Goal: Task Accomplishment & Management: Manage account settings

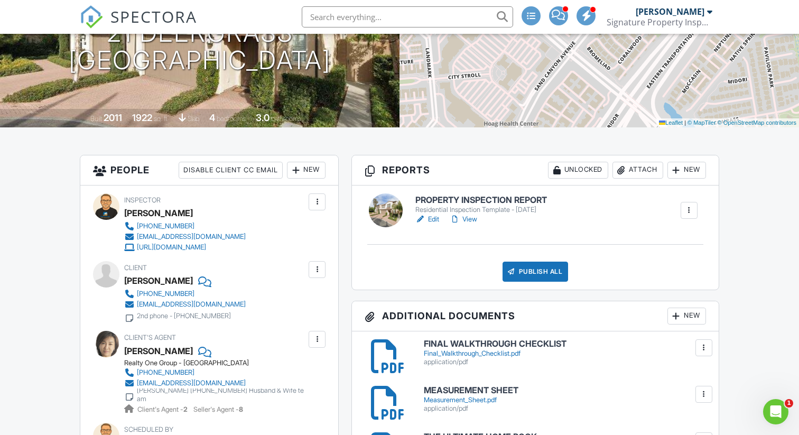
scroll to position [199, 0]
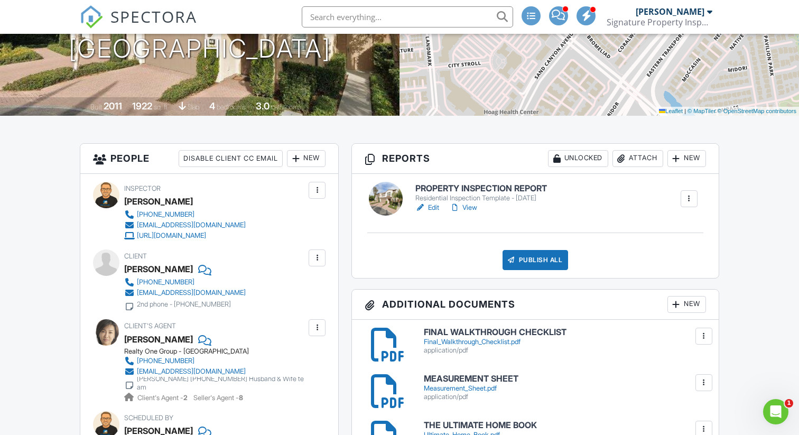
click at [435, 208] on link "Edit" at bounding box center [427, 207] width 24 height 11
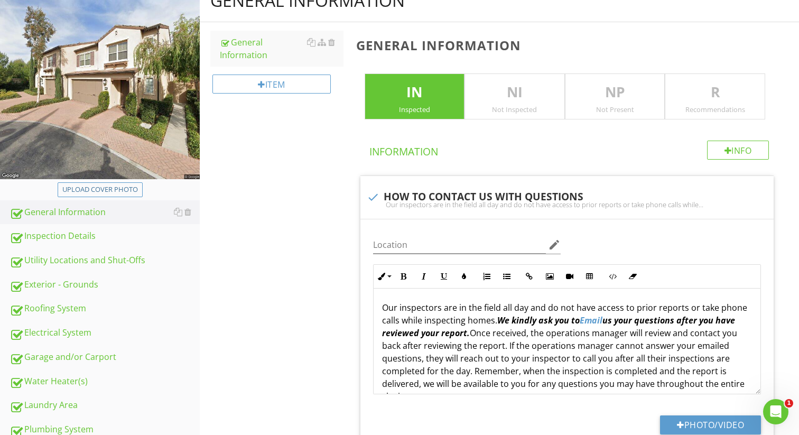
scroll to position [190, 0]
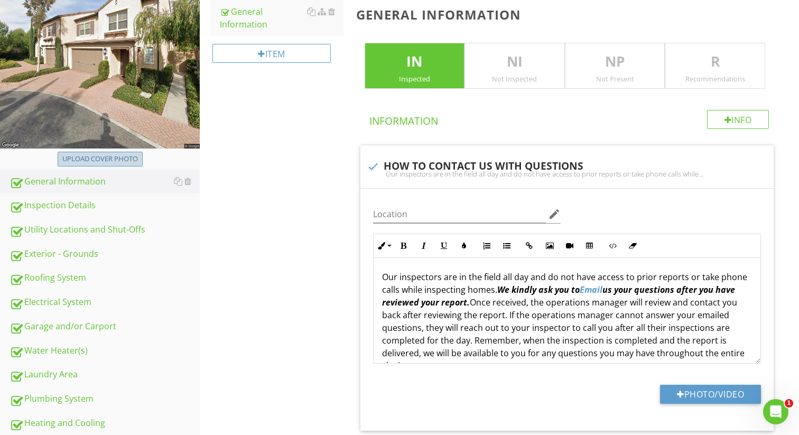
click at [134, 160] on div "Upload cover photo" at bounding box center [100, 159] width 76 height 11
type input "C:\fakepath\dji_fly_20250827_090436_768_1756310772099_photo_optimized.jpeg"
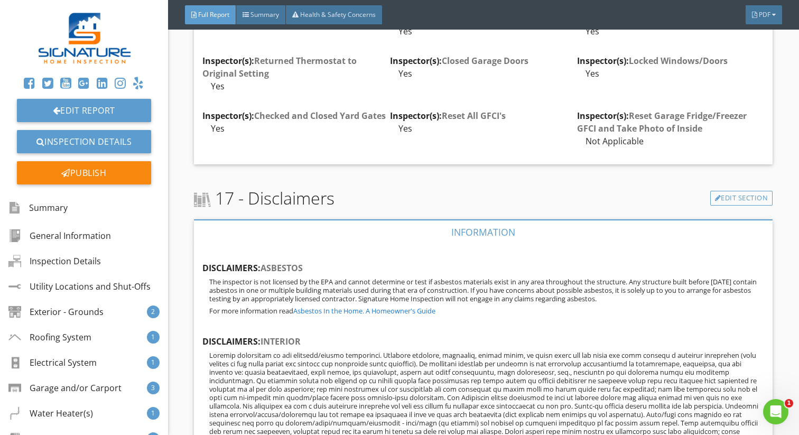
scroll to position [15485, 0]
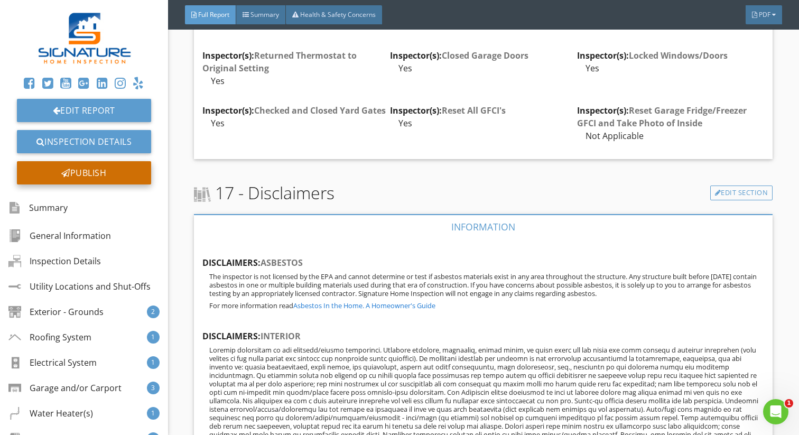
click at [121, 179] on div "Publish" at bounding box center [84, 172] width 134 height 23
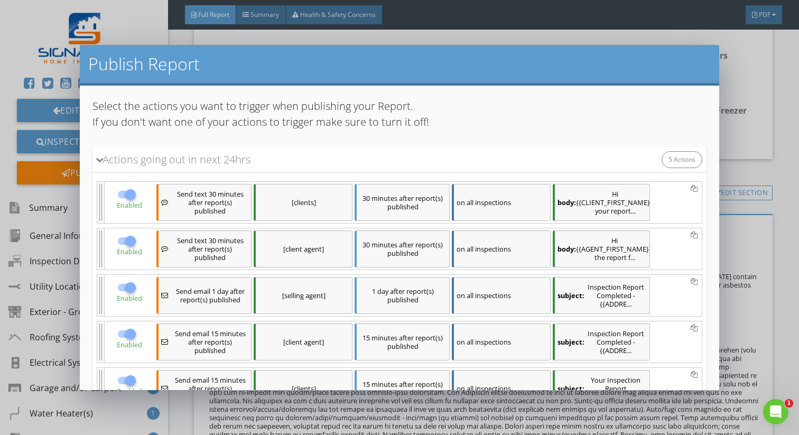
scroll to position [124, 0]
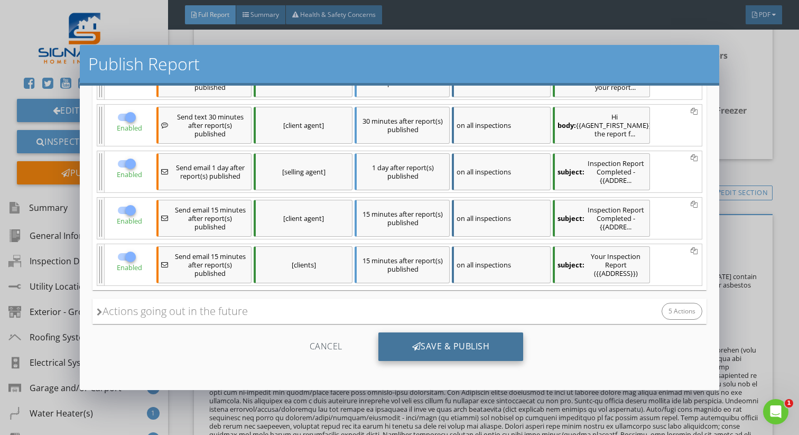
click at [455, 351] on div "Save & Publish" at bounding box center [450, 346] width 145 height 29
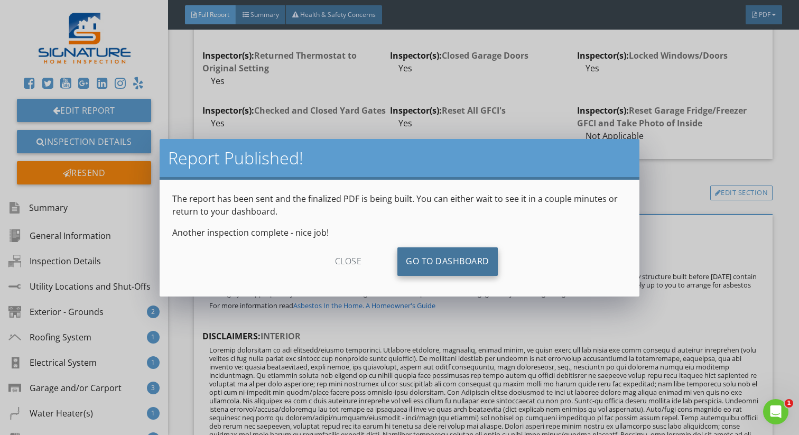
click at [472, 265] on link "Go To Dashboard" at bounding box center [447, 261] width 100 height 29
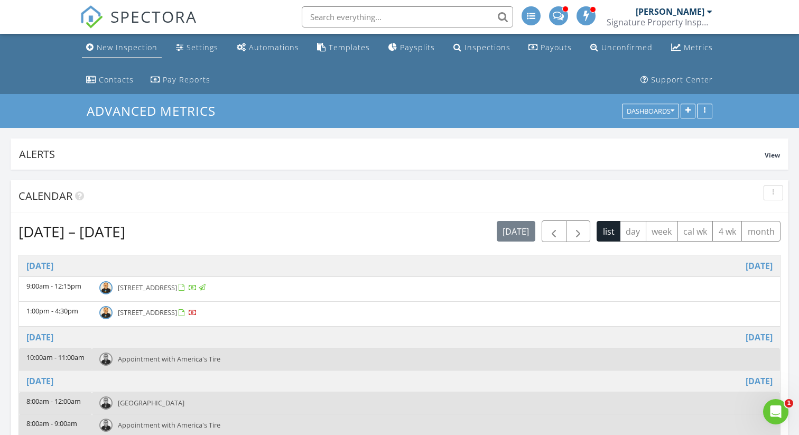
click at [134, 43] on div "New Inspection" at bounding box center [127, 47] width 61 height 10
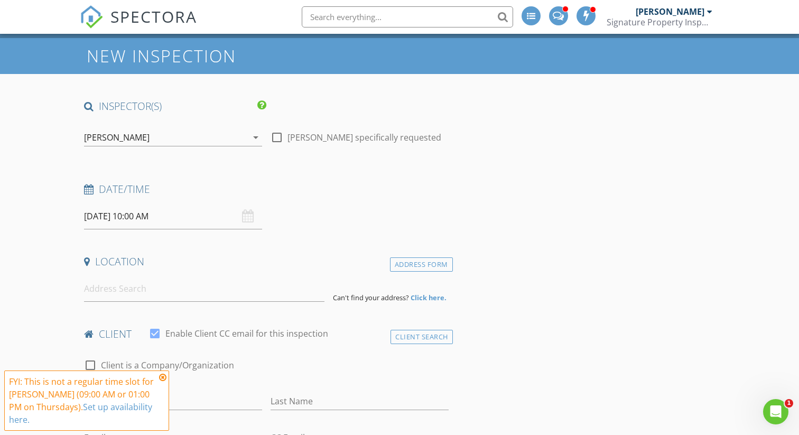
scroll to position [67, 0]
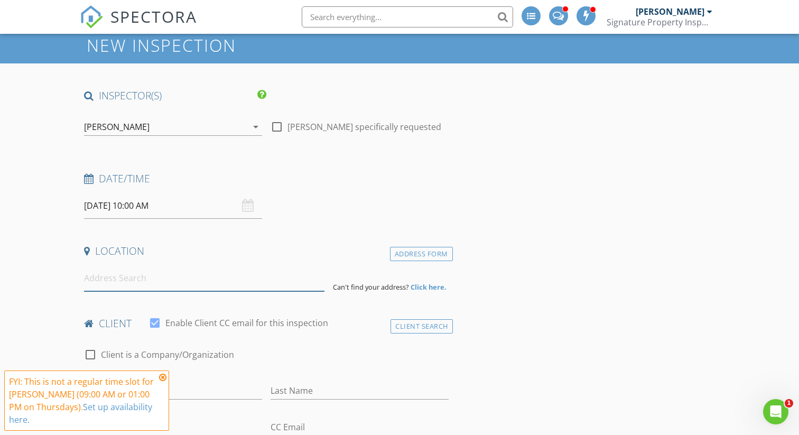
click at [139, 278] on input at bounding box center [204, 278] width 240 height 26
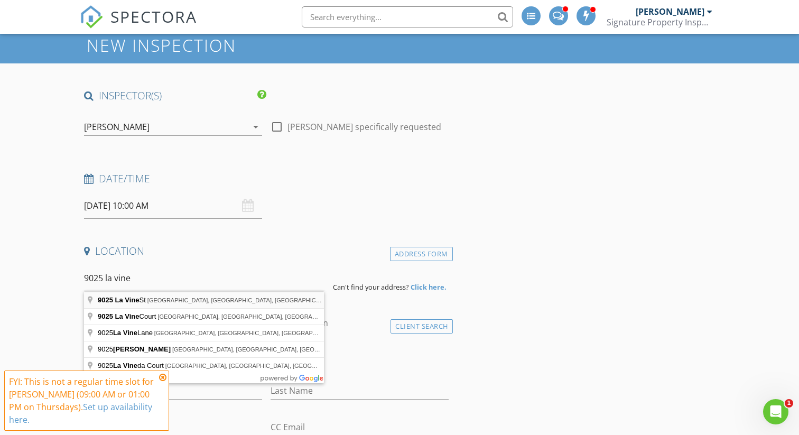
type input "9025 La Vine St, Rancho Cucamonga, CA, USA"
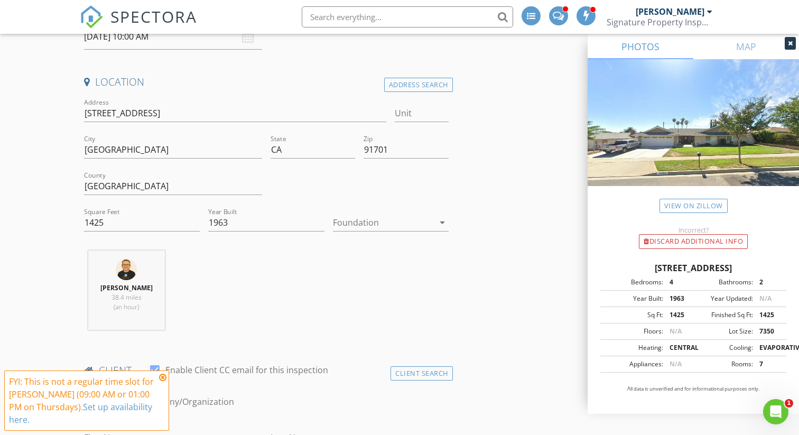
scroll to position [236, 0]
click at [353, 219] on div at bounding box center [383, 221] width 101 height 17
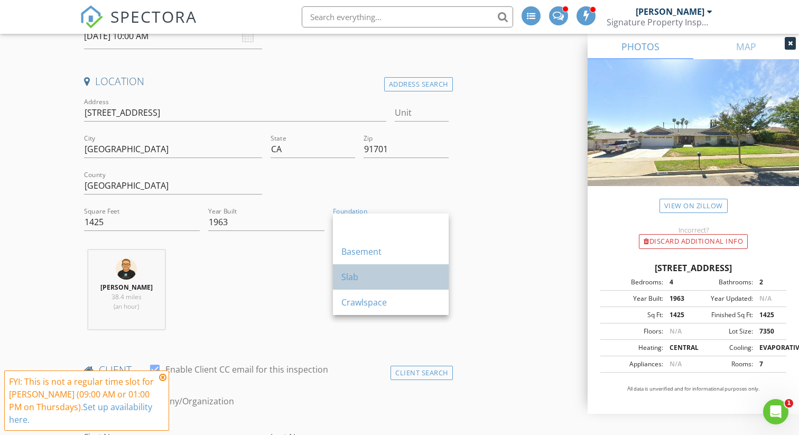
click at [354, 274] on div "Slab" at bounding box center [390, 277] width 99 height 13
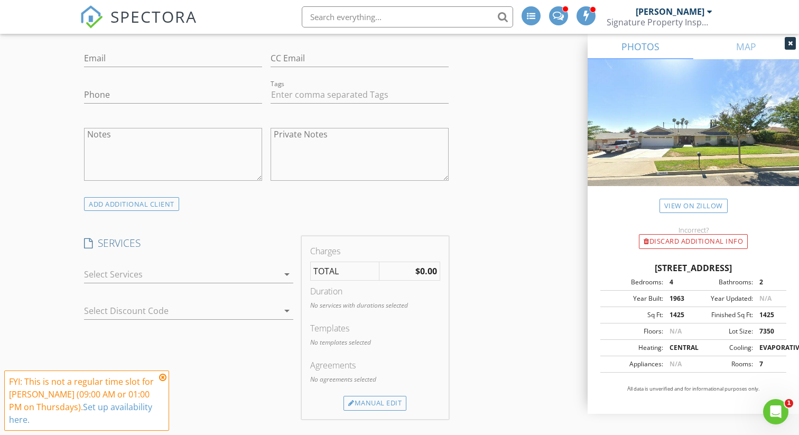
scroll to position [668, 0]
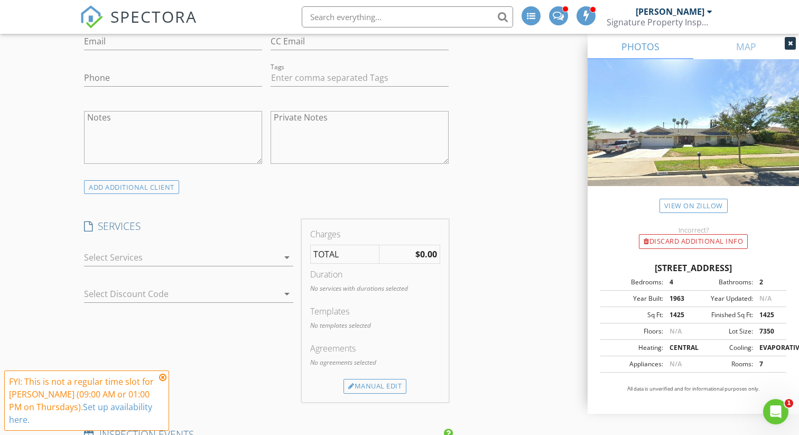
click at [188, 259] on div at bounding box center [181, 257] width 194 height 17
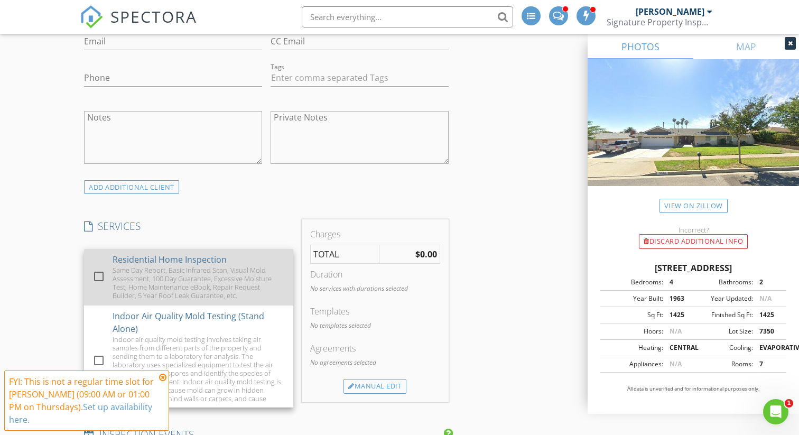
click at [101, 273] on div at bounding box center [99, 276] width 18 height 18
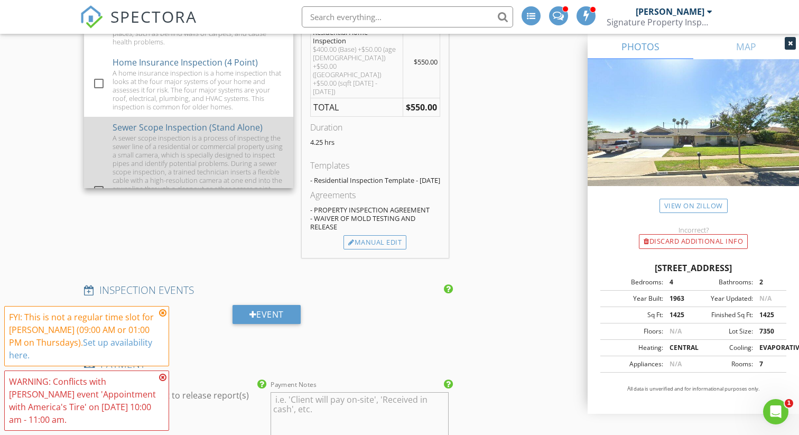
scroll to position [165, 0]
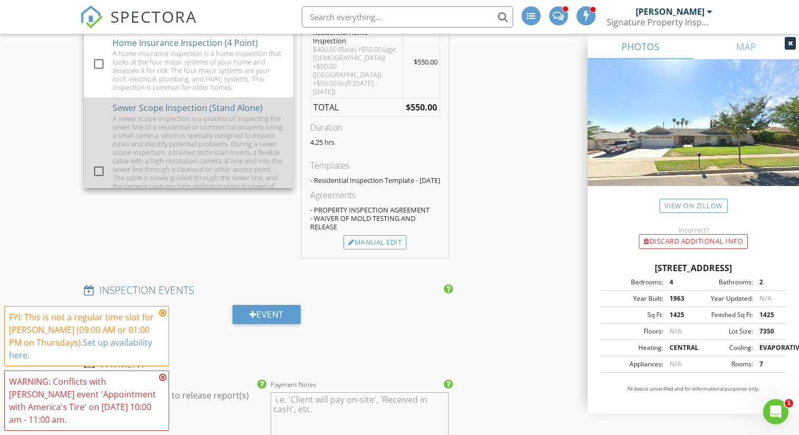
click at [100, 162] on div at bounding box center [99, 171] width 18 height 18
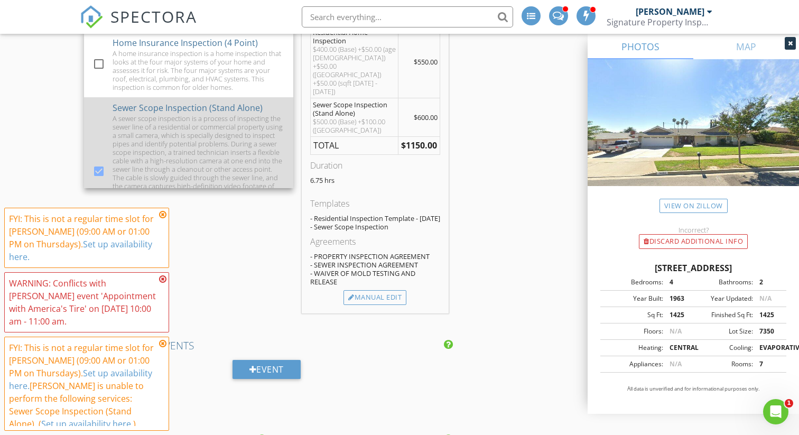
click at [97, 162] on div at bounding box center [99, 171] width 18 height 18
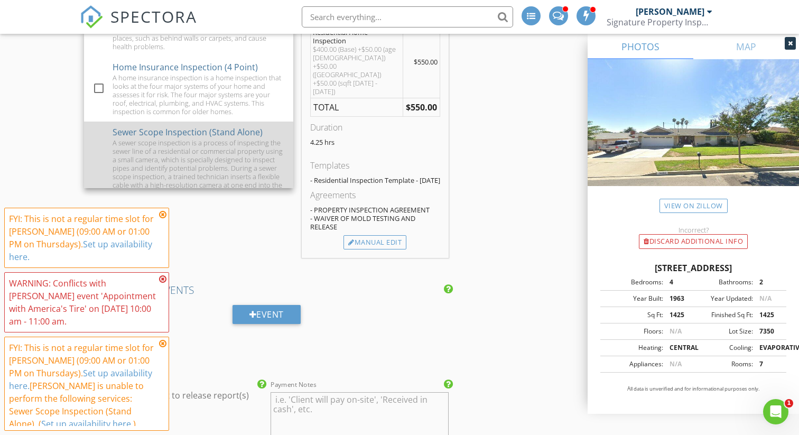
scroll to position [130, 0]
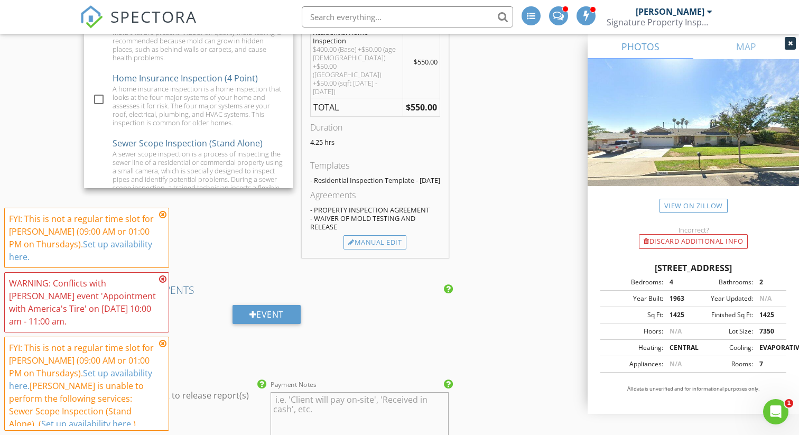
click at [38, 133] on div "New Inspection INSPECTOR(S) check_box Scott Knudson PRIMARY Scott Knudson arrow…" at bounding box center [399, 280] width 799 height 2149
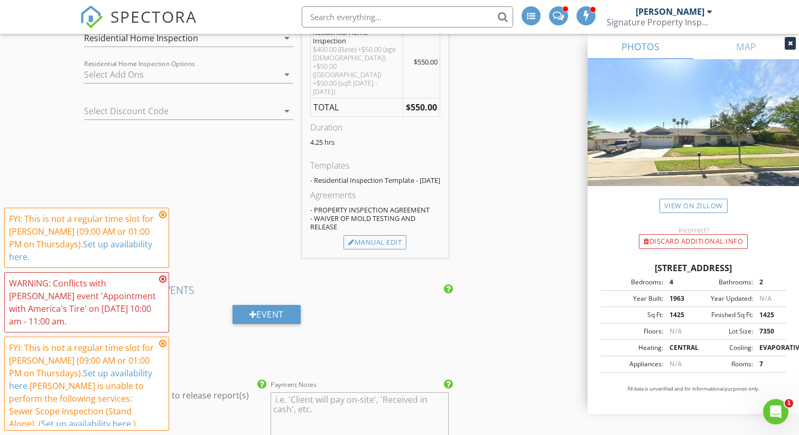
click at [132, 78] on div at bounding box center [181, 74] width 194 height 17
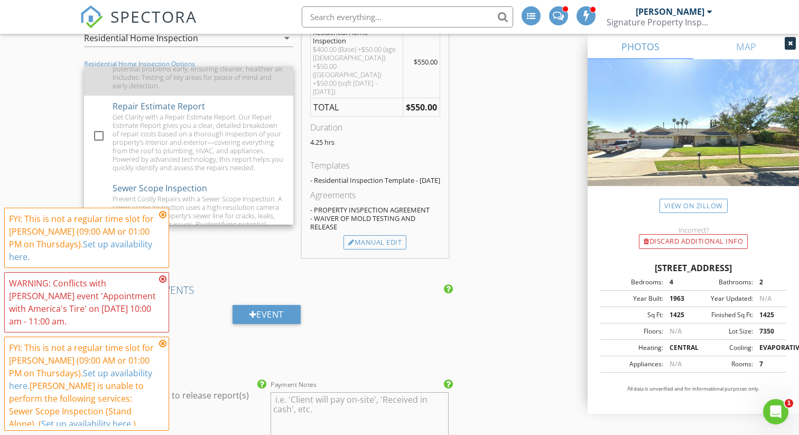
scroll to position [135, 0]
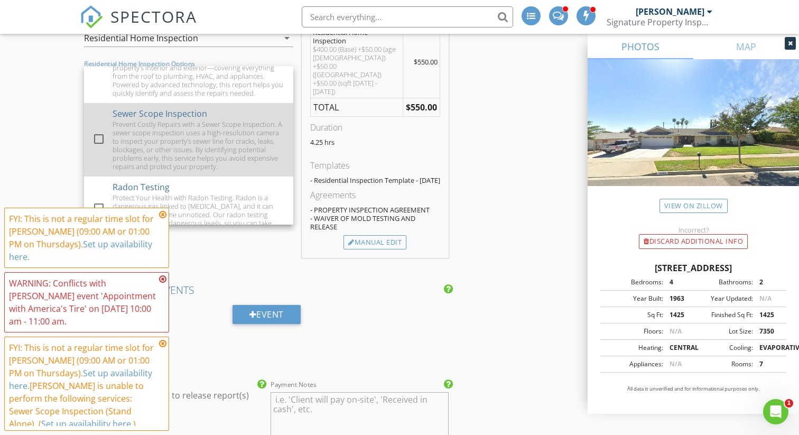
click at [100, 139] on div at bounding box center [99, 139] width 18 height 18
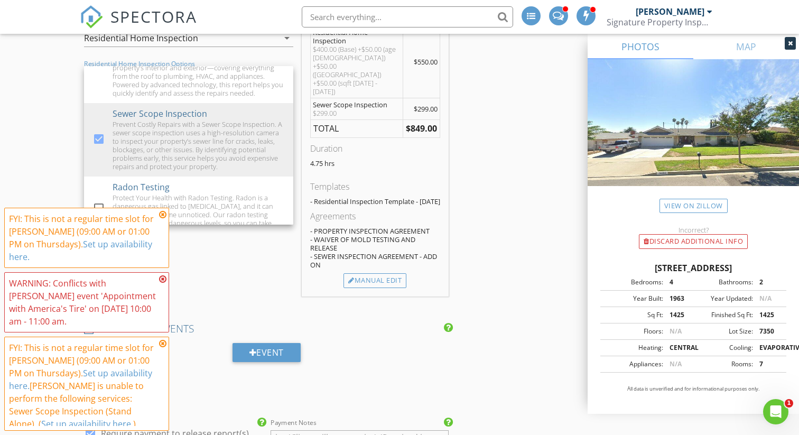
click at [46, 138] on div "New Inspection INSPECTOR(S) check_box Scott Knudson PRIMARY Scott Knudson arrow…" at bounding box center [399, 299] width 799 height 2187
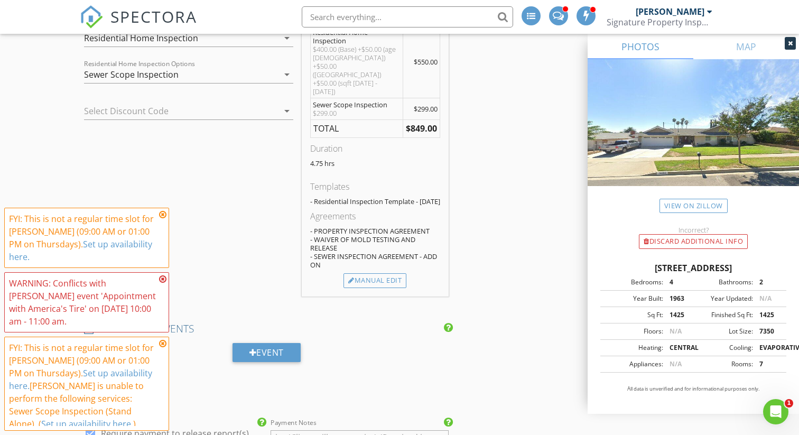
click at [164, 213] on icon at bounding box center [162, 214] width 7 height 8
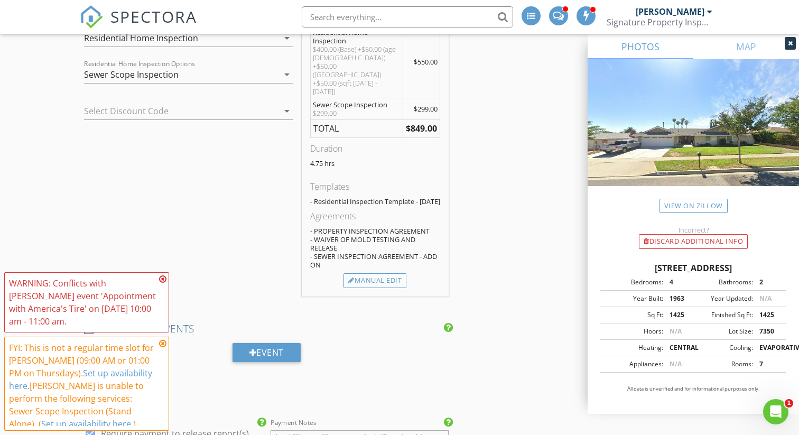
click at [164, 278] on icon at bounding box center [162, 279] width 7 height 8
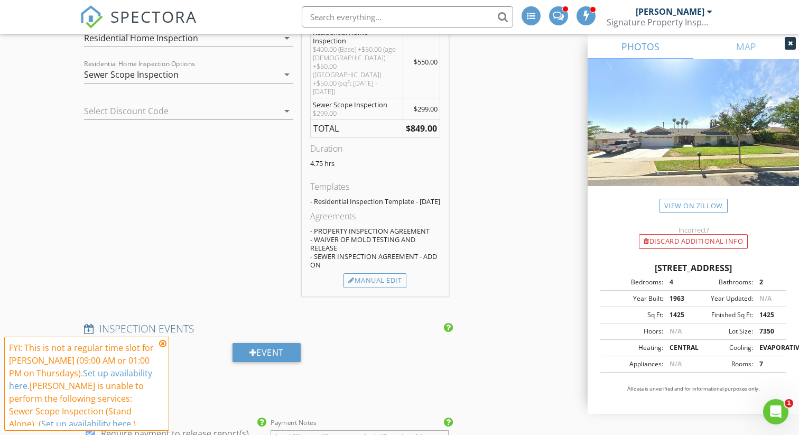
click at [165, 342] on icon at bounding box center [162, 343] width 7 height 8
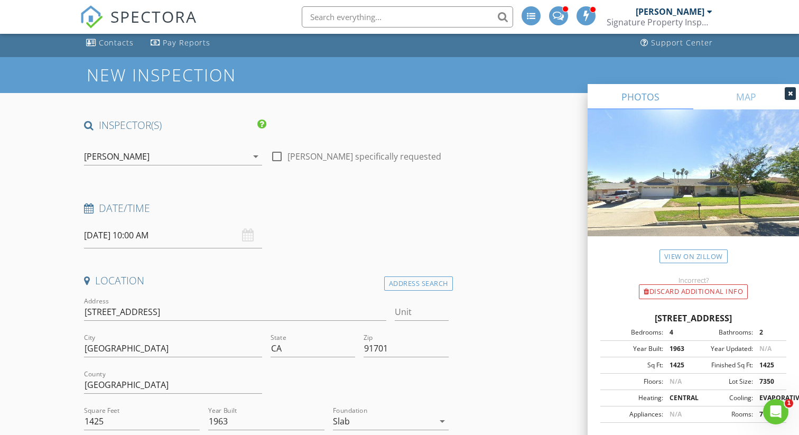
scroll to position [0, 0]
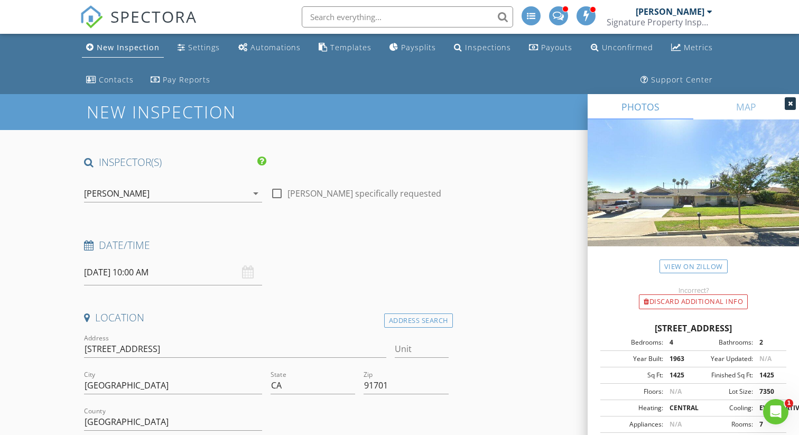
click at [179, 274] on input "08/28/2025 10:00 AM" at bounding box center [173, 272] width 178 height 26
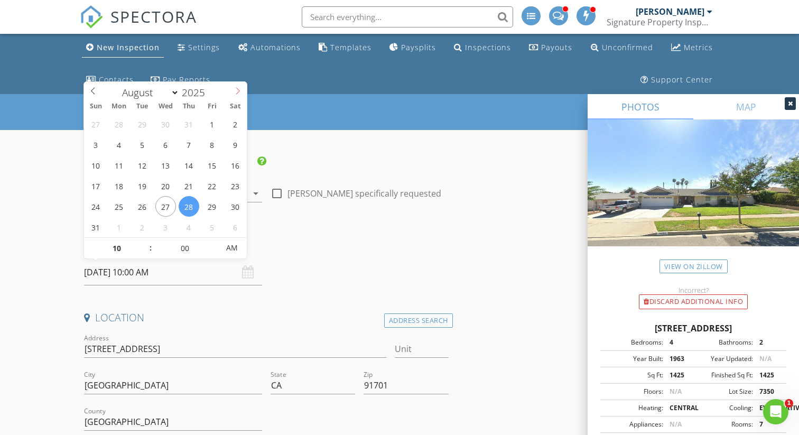
select select "8"
click at [239, 88] on icon at bounding box center [237, 90] width 7 height 7
type input "09/04/2025 10:00 AM"
type input "11"
type input "09/04/2025 11:00 AM"
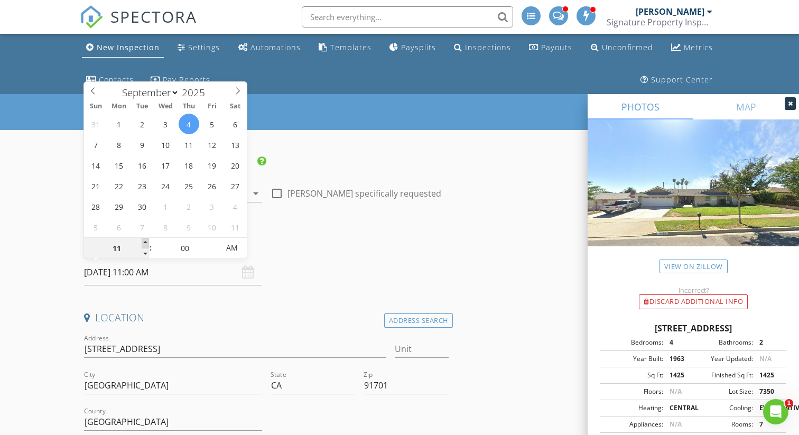
click at [144, 243] on span at bounding box center [145, 243] width 7 height 11
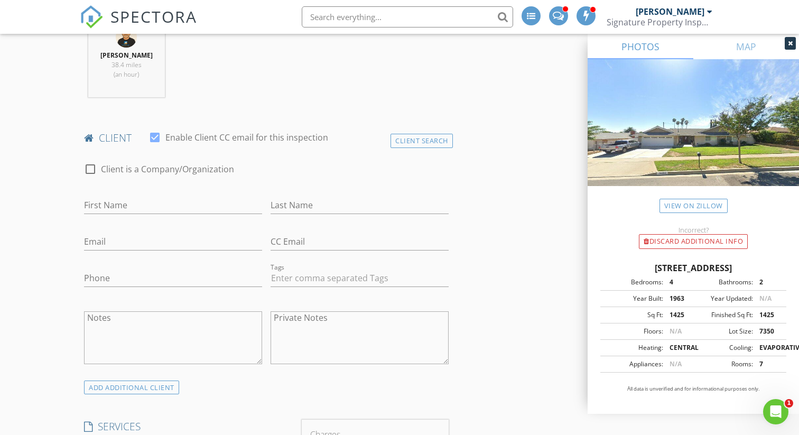
scroll to position [470, 0]
click at [138, 205] on input "First Name" at bounding box center [173, 202] width 178 height 17
click at [120, 207] on input "Carlson" at bounding box center [173, 202] width 178 height 17
type input "Carlos"
click at [298, 204] on input "Last Name" at bounding box center [360, 202] width 178 height 17
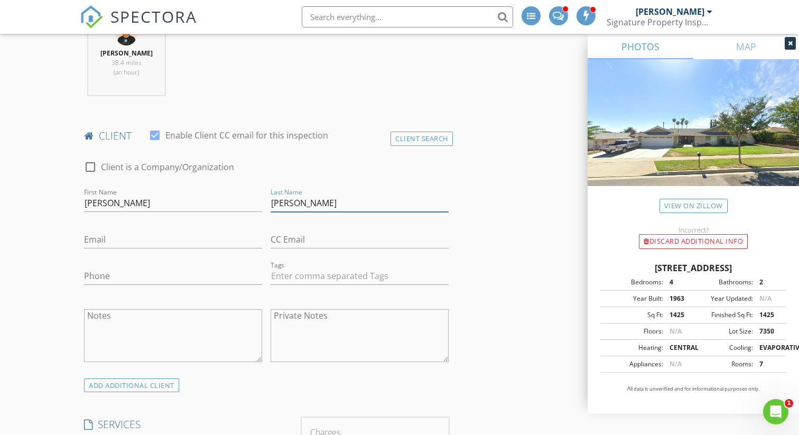
type input "Urrutia"
click at [220, 236] on input "Email" at bounding box center [173, 239] width 178 height 17
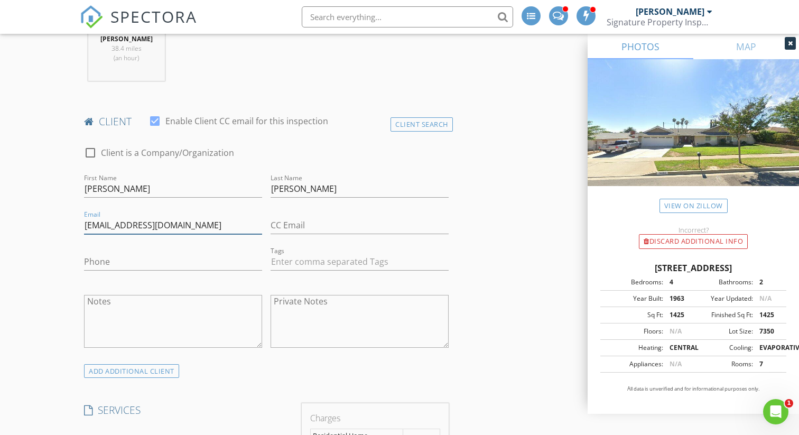
scroll to position [498, 0]
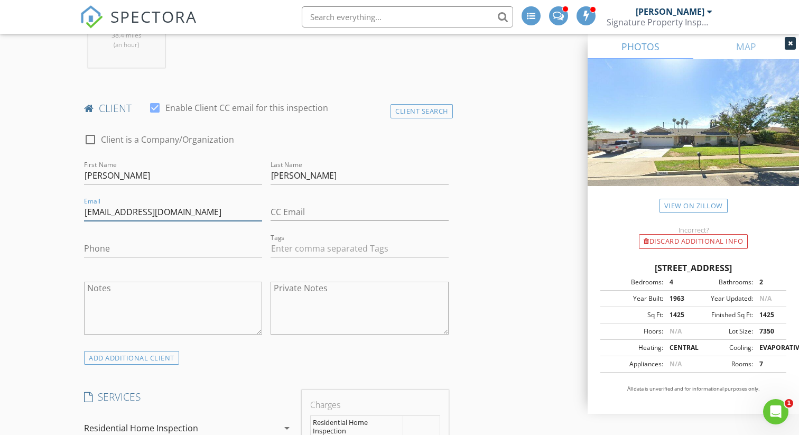
type input "realestateforce@gmail.com"
click at [211, 250] on input "Phone" at bounding box center [173, 248] width 178 height 17
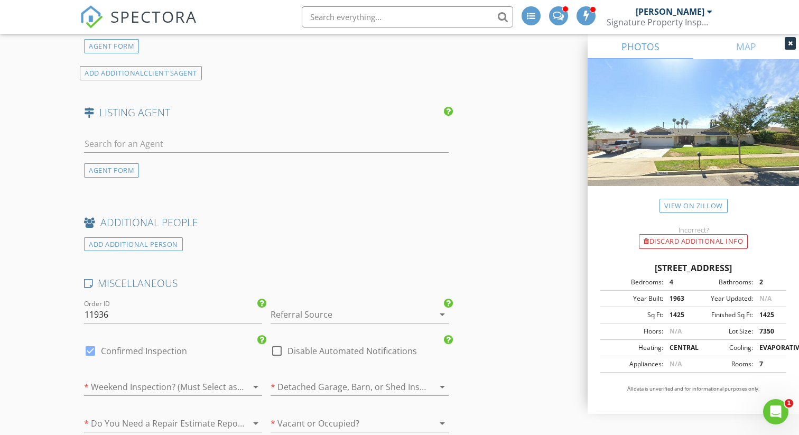
scroll to position [1431, 0]
type input "909-251-8704"
click at [335, 305] on div at bounding box center [345, 313] width 148 height 17
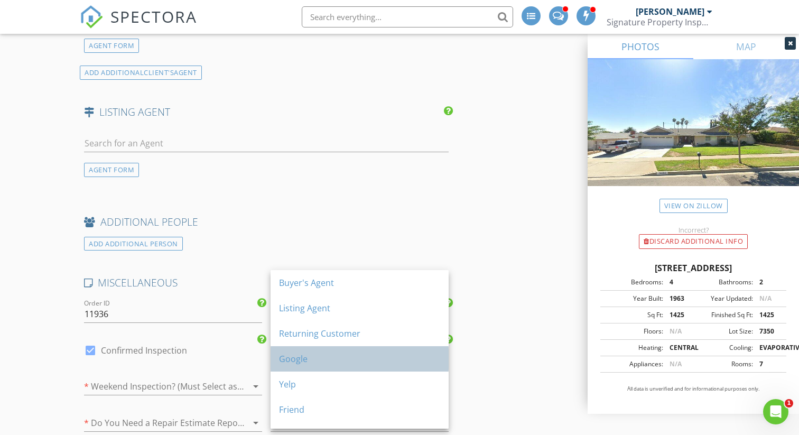
click at [316, 361] on div "Google" at bounding box center [359, 358] width 161 height 13
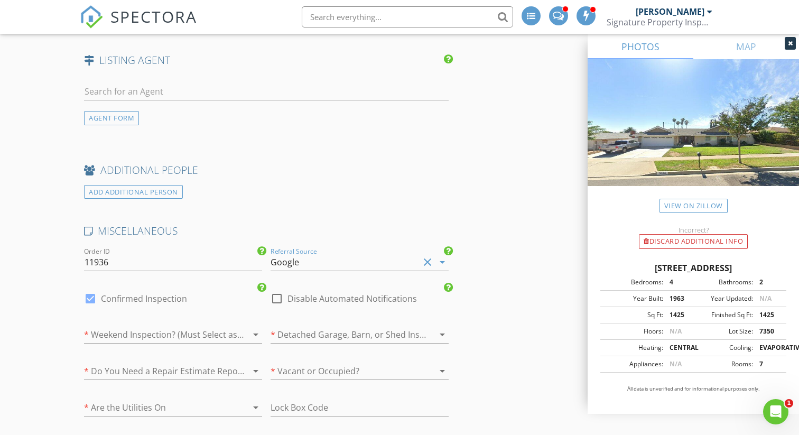
scroll to position [1503, 0]
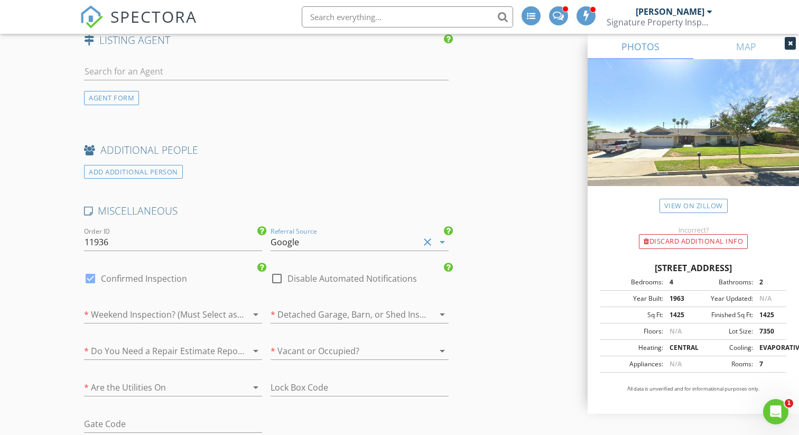
click at [173, 300] on div "* Weekend Inspection? (Must Select as Add On Above) arrow_drop_down" at bounding box center [173, 317] width 178 height 34
click at [170, 306] on div at bounding box center [158, 314] width 148 height 17
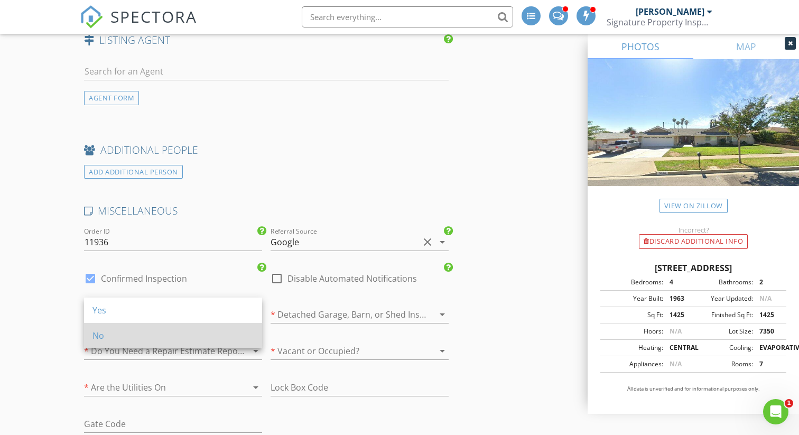
click at [164, 328] on div "No" at bounding box center [172, 335] width 161 height 25
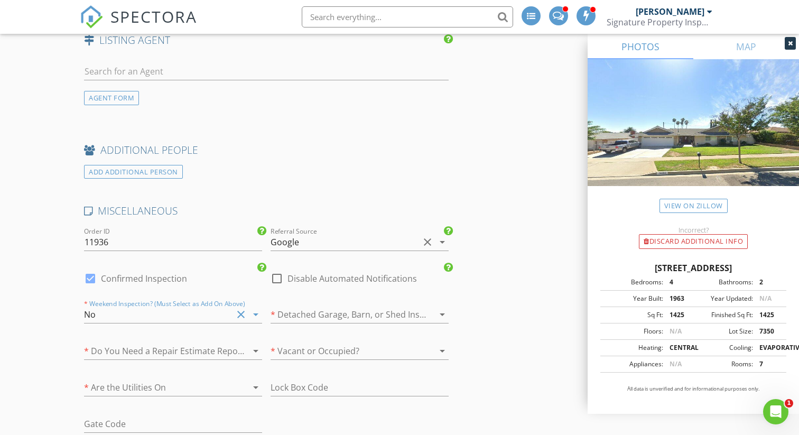
click at [320, 306] on div at bounding box center [345, 314] width 148 height 17
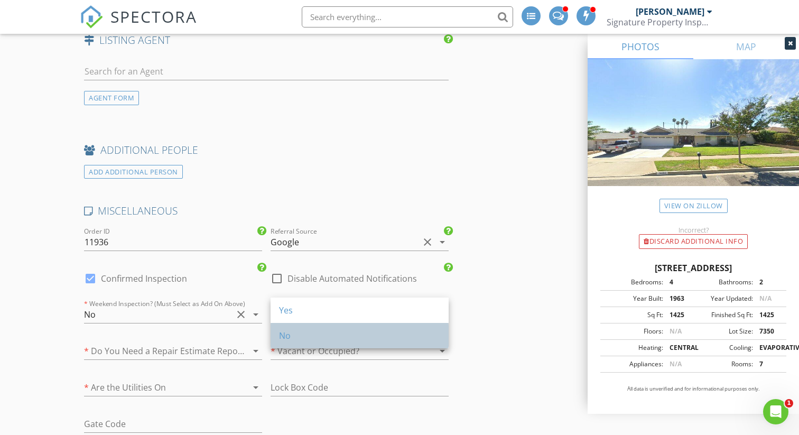
click at [309, 335] on div "No" at bounding box center [359, 335] width 161 height 13
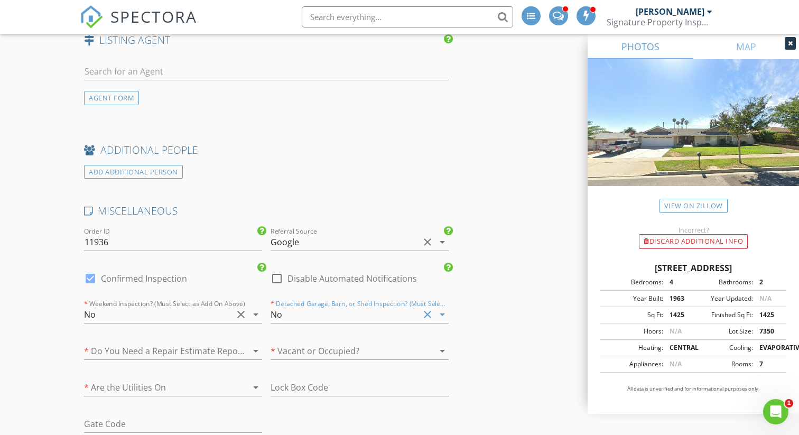
click at [174, 343] on div at bounding box center [158, 350] width 148 height 17
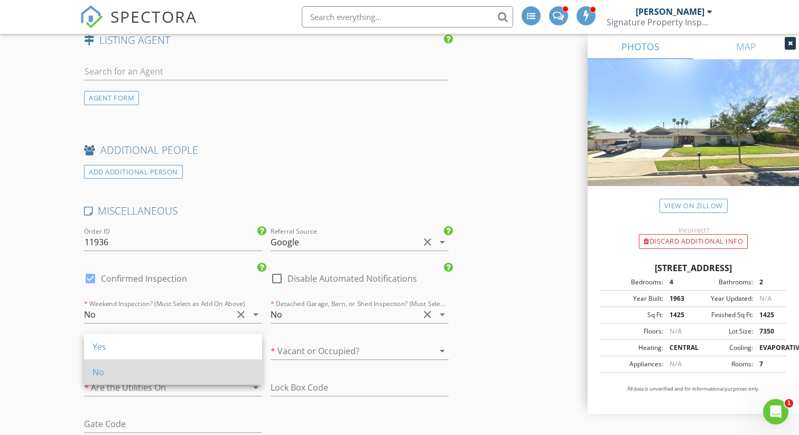
click at [167, 366] on div "No" at bounding box center [172, 372] width 161 height 13
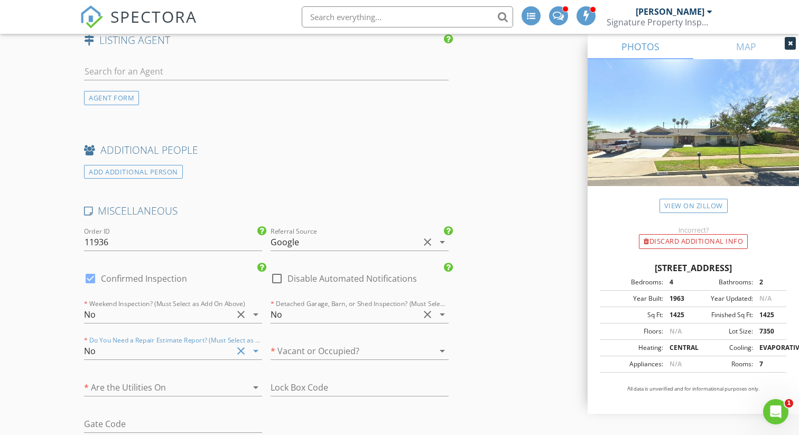
click at [295, 342] on div at bounding box center [345, 350] width 148 height 17
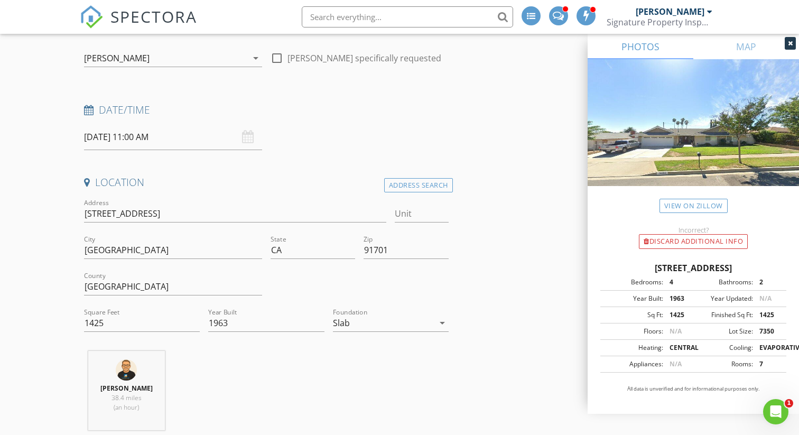
scroll to position [106, 0]
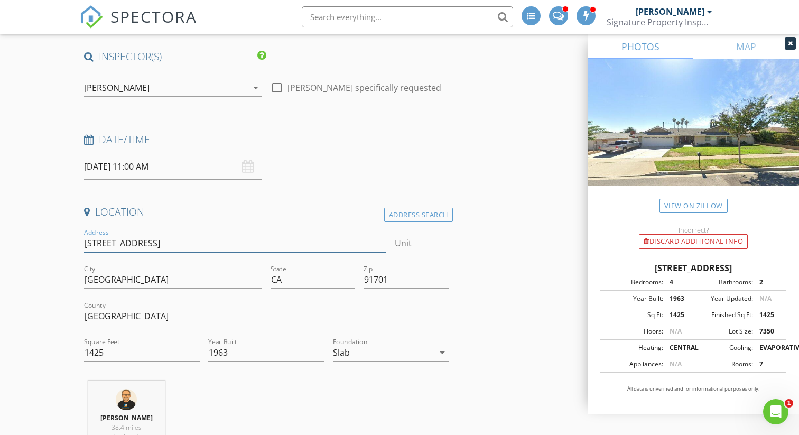
drag, startPoint x: 145, startPoint y: 245, endPoint x: 82, endPoint y: 246, distance: 62.9
click at [82, 246] on div "Address 9025 La Vine St" at bounding box center [235, 244] width 311 height 36
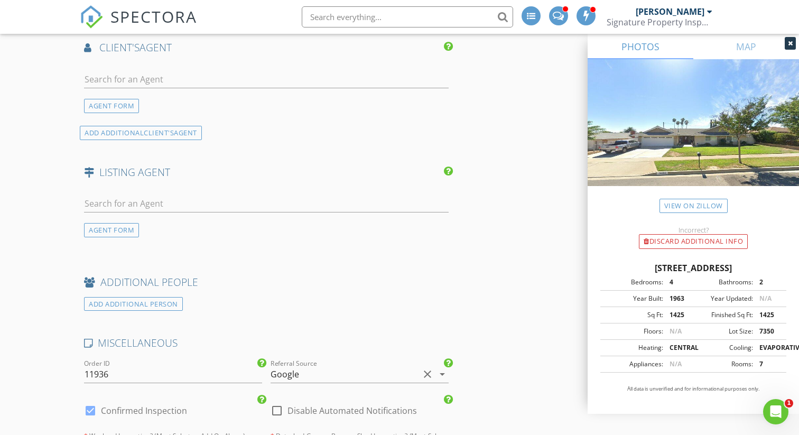
scroll to position [1370, 0]
click at [133, 196] on input "text" at bounding box center [266, 204] width 365 height 17
click at [97, 196] on input "text" at bounding box center [266, 204] width 365 height 17
paste input "Yazmin Marquez"
type input "Yazmin Marquez"
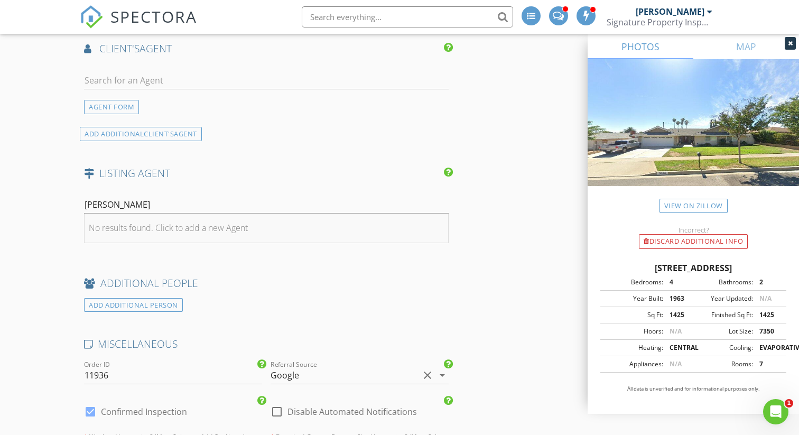
click at [129, 221] on div "No results found. Click to add a new Agent" at bounding box center [168, 227] width 159 height 13
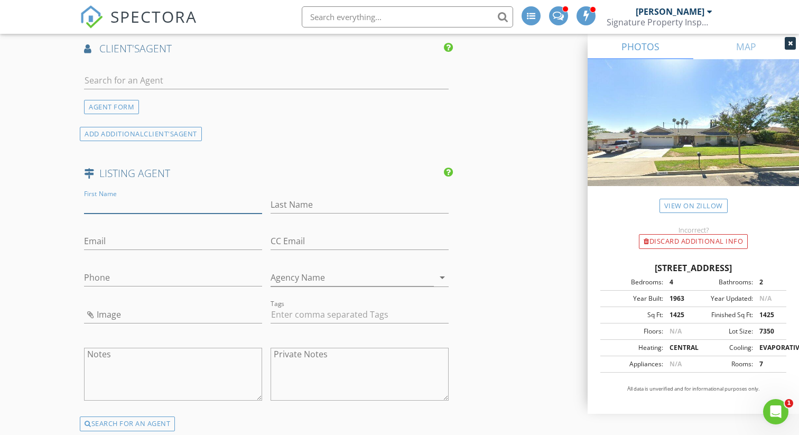
paste input "Yazmin Marquez"
type input "Yazmin Marquez"
click at [309, 202] on input "Last Name" at bounding box center [360, 204] width 178 height 17
paste input "Yazmin Marquez"
type input "Yazmin Marquez"
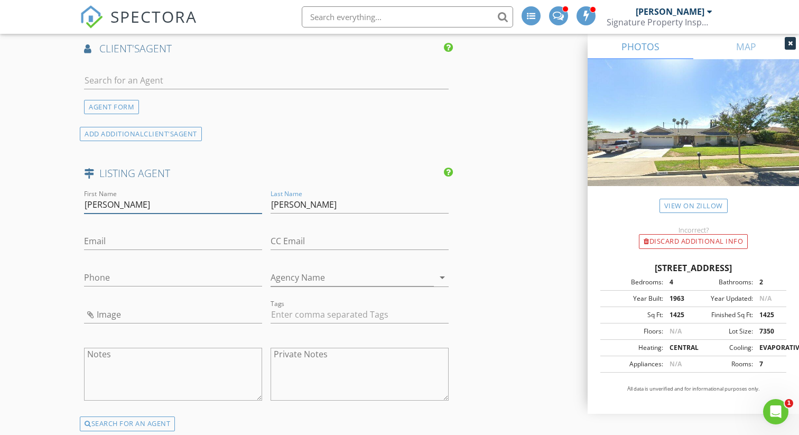
click at [157, 197] on input "Yazmin Marquez" at bounding box center [173, 204] width 178 height 17
type input "Yazmin"
click at [302, 196] on input "Yazmin Marquez" at bounding box center [360, 204] width 178 height 17
type input "Marquez"
click at [143, 236] on input "Email" at bounding box center [173, 240] width 178 height 17
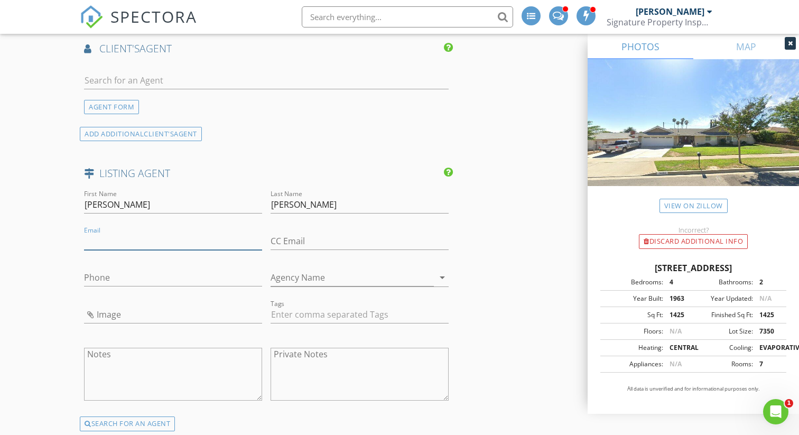
click at [96, 232] on input "Email" at bounding box center [173, 240] width 178 height 17
paste input "SOLDWITHYAZMIN@GMAIL.COM"
type input "SOLDWITHYAZMIN@GMAIL.COM"
click at [116, 269] on input "Phone" at bounding box center [173, 277] width 178 height 17
click at [86, 272] on input "Phone" at bounding box center [173, 277] width 178 height 17
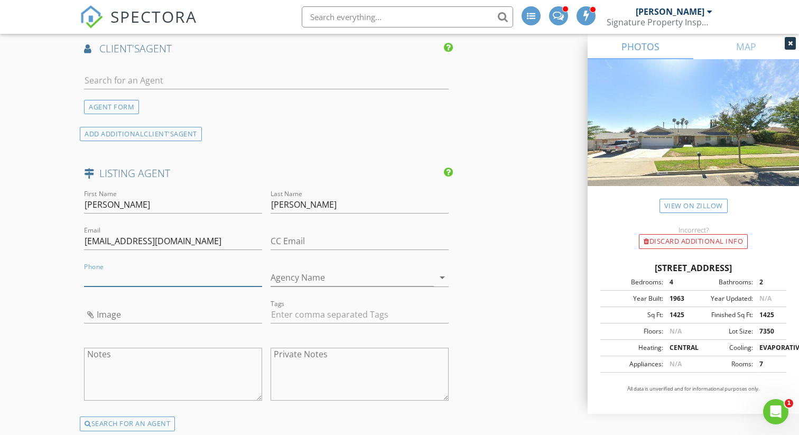
paste input "760-559-6555"
type input "760-559-6555"
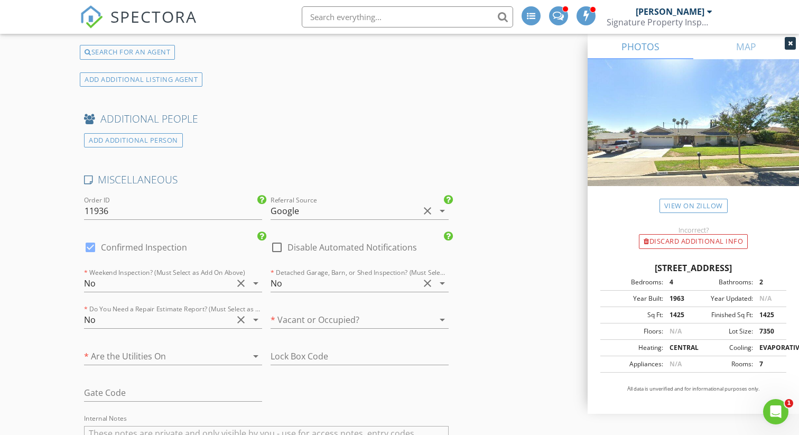
scroll to position [1737, 0]
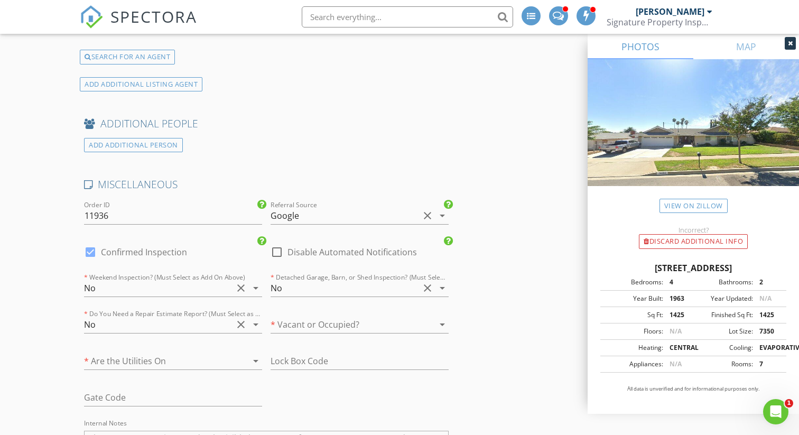
click at [318, 316] on div at bounding box center [345, 324] width 148 height 17
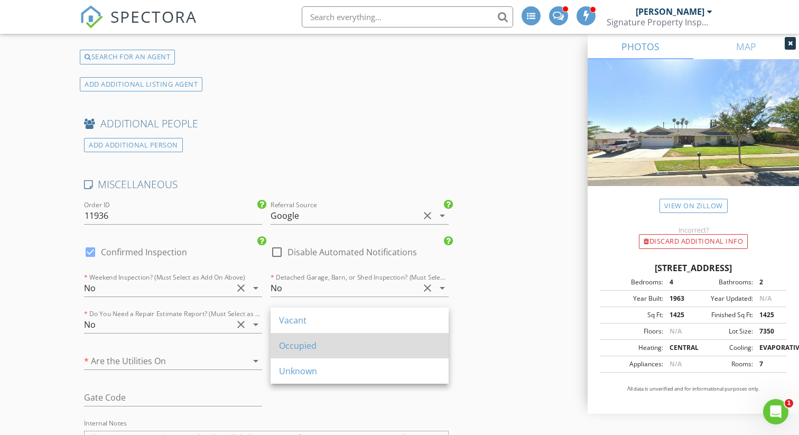
click at [317, 337] on div "Occupied" at bounding box center [359, 345] width 161 height 25
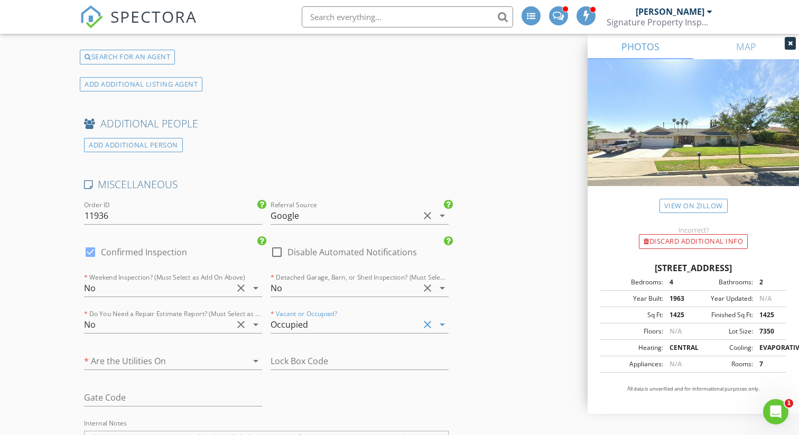
click at [215, 352] on div at bounding box center [158, 360] width 148 height 17
click at [215, 346] on div "Yes" at bounding box center [172, 356] width 161 height 25
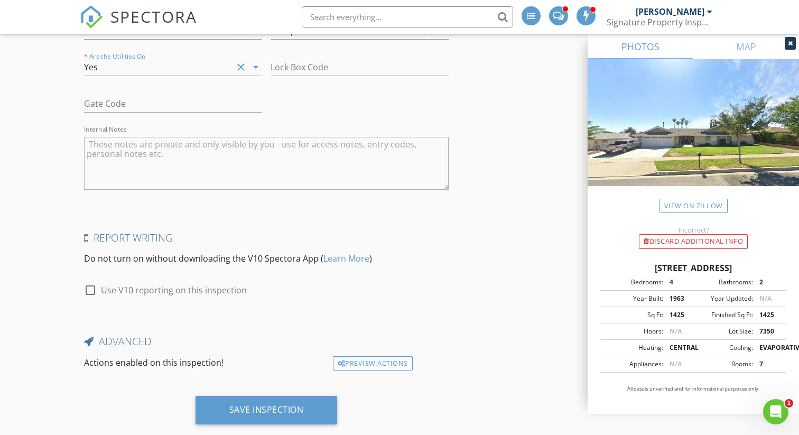
scroll to position [2044, 0]
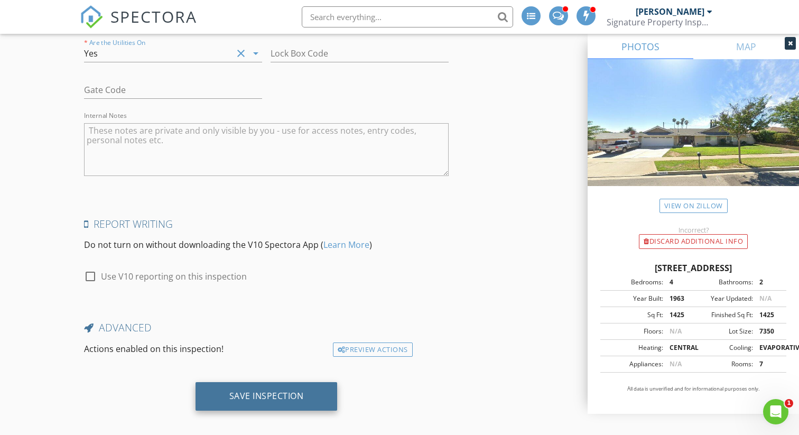
click at [250, 390] on div "Save Inspection" at bounding box center [266, 395] width 74 height 11
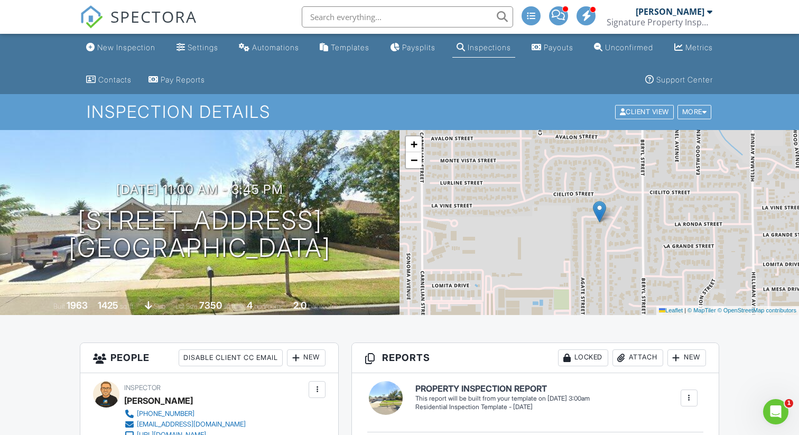
click at [180, 20] on span "SPECTORA" at bounding box center [153, 16] width 87 height 22
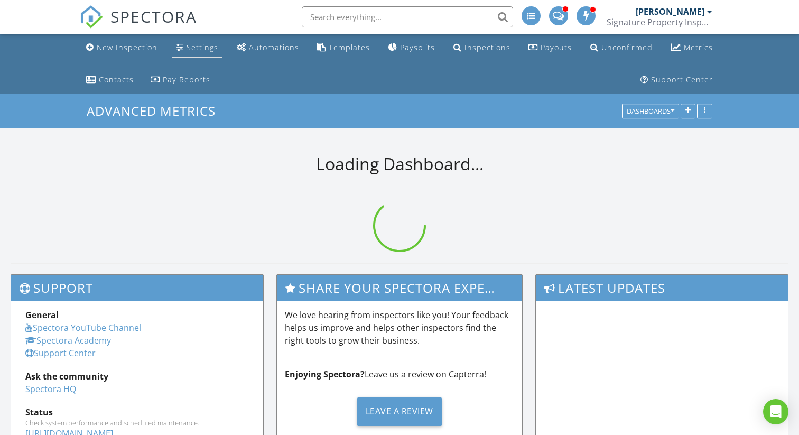
click at [203, 54] on link "Settings" at bounding box center [197, 48] width 51 height 20
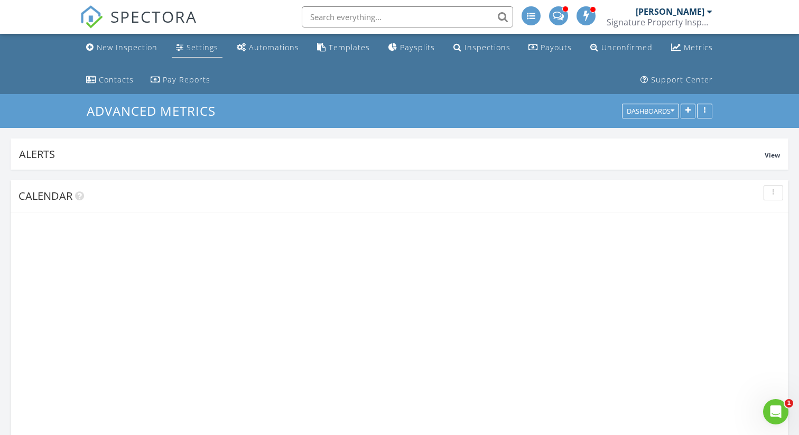
scroll to position [201, 252]
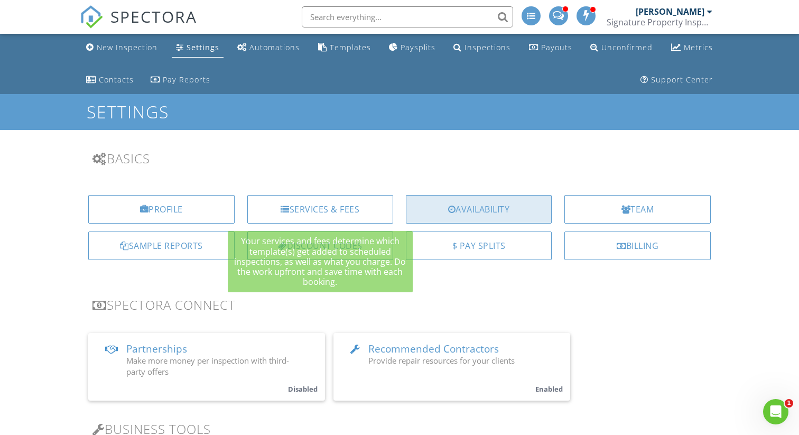
click at [473, 206] on div "Availability" at bounding box center [479, 209] width 146 height 29
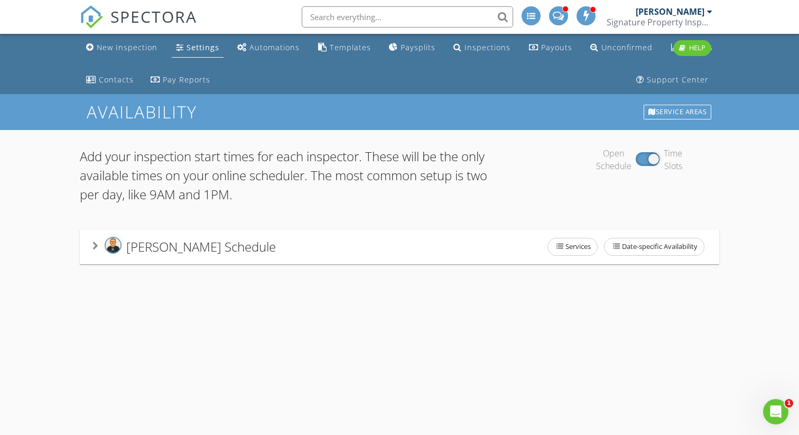
click at [187, 251] on span "[PERSON_NAME] Schedule" at bounding box center [201, 246] width 150 height 17
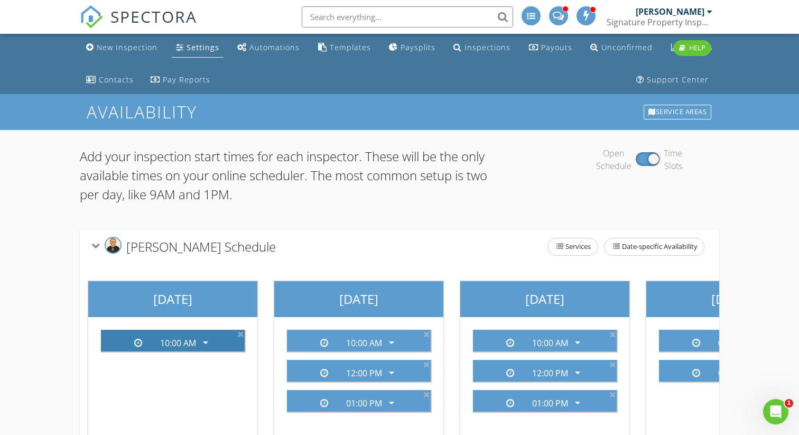
click at [190, 342] on div "10:00 AM" at bounding box center [178, 343] width 36 height 10
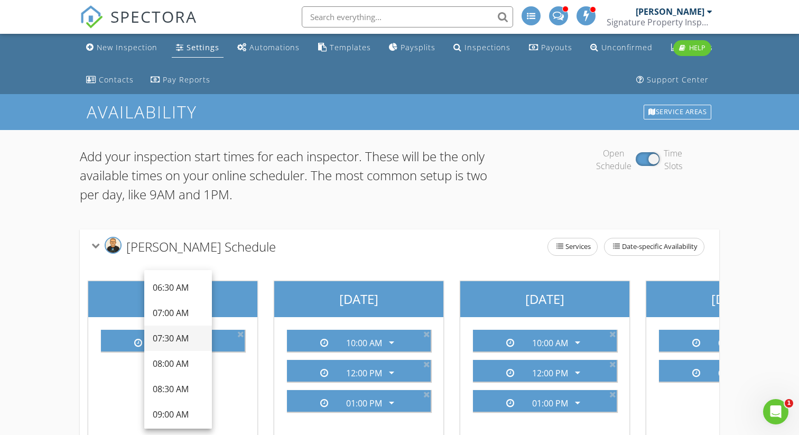
scroll to position [40, 0]
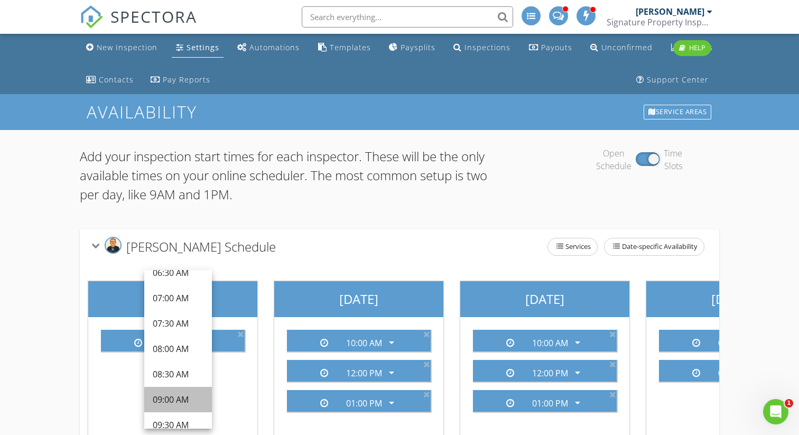
click at [183, 395] on div "09:00 AM" at bounding box center [178, 399] width 51 height 13
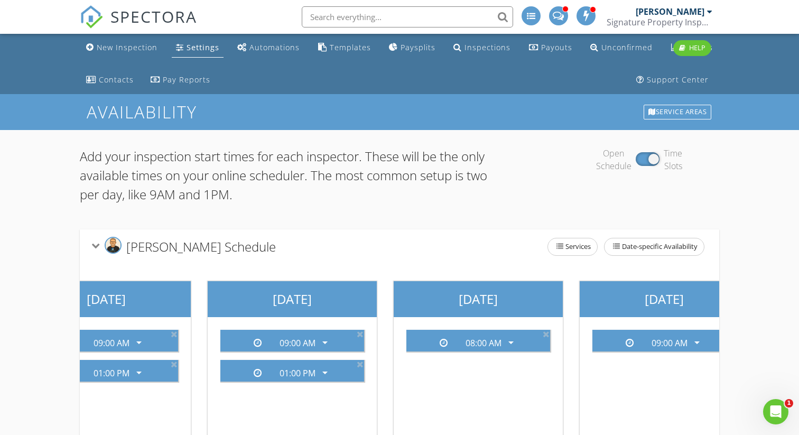
scroll to position [0, 663]
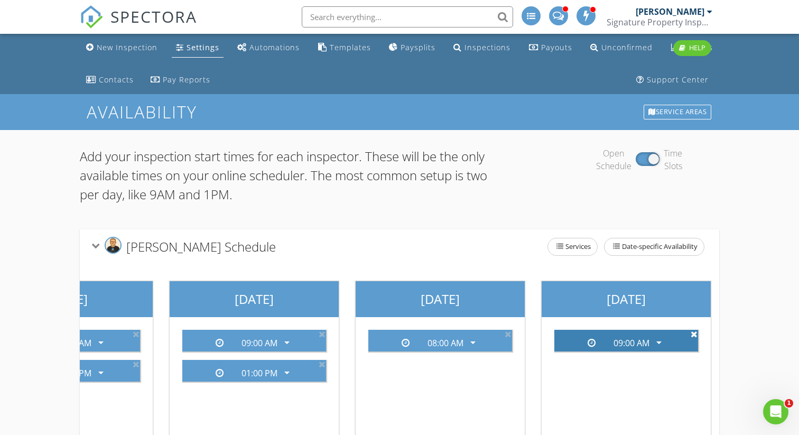
click at [693, 335] on icon at bounding box center [694, 334] width 7 height 8
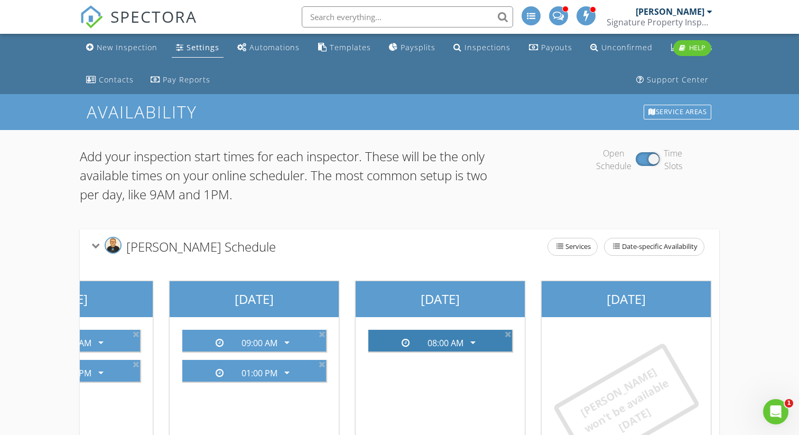
click at [460, 346] on div "08:00 AM" at bounding box center [445, 343] width 36 height 10
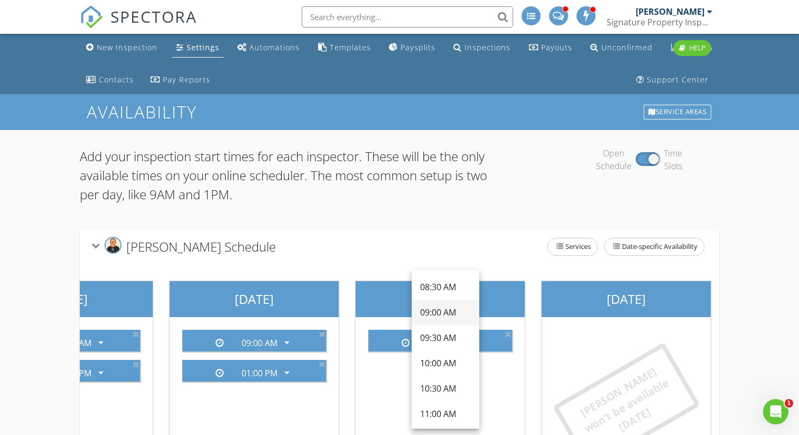
scroll to position [128, 0]
click at [444, 366] on div "10:00 AM" at bounding box center [445, 361] width 51 height 13
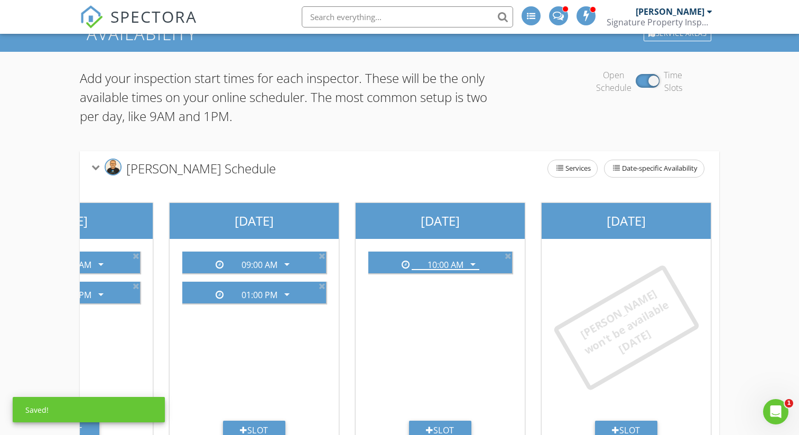
scroll to position [115, 0]
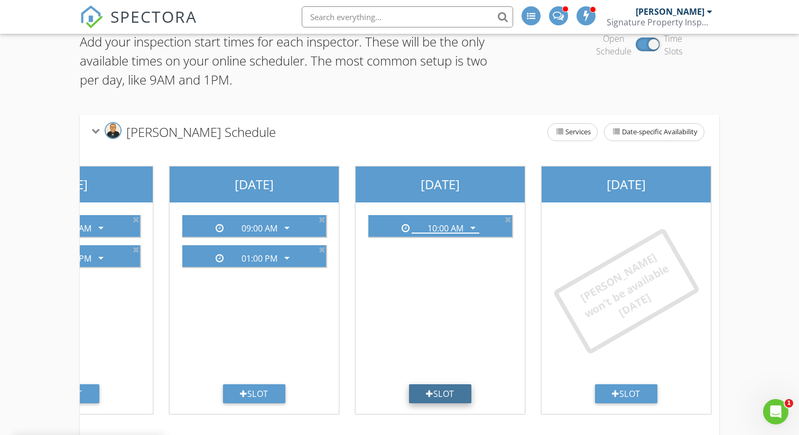
click at [448, 397] on div "Slot" at bounding box center [440, 393] width 62 height 19
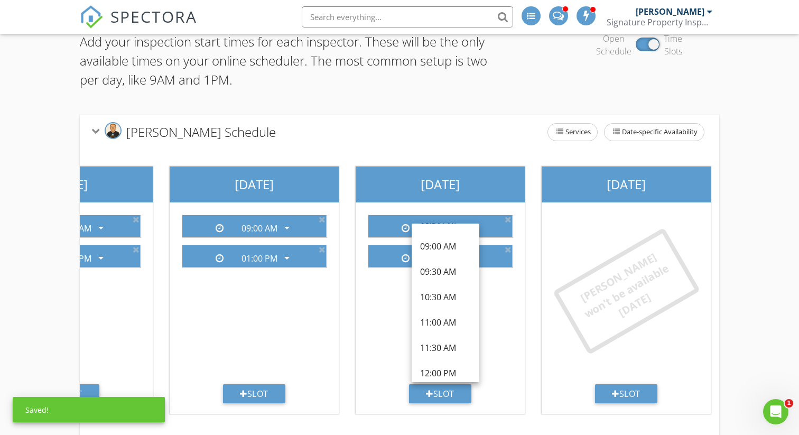
scroll to position [152, 0]
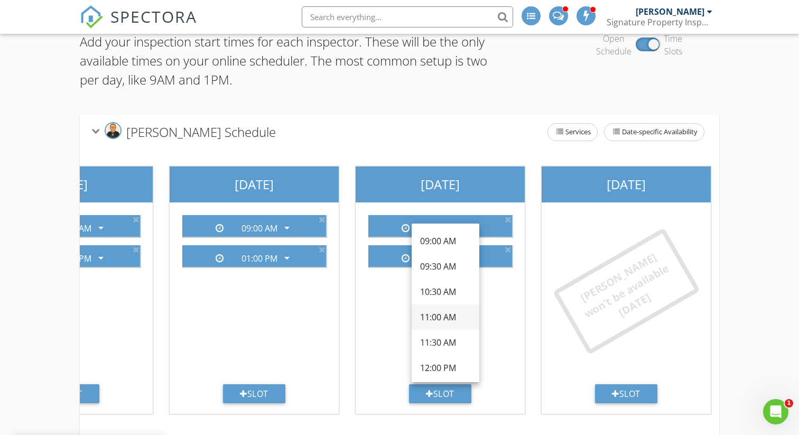
click at [442, 316] on div "11:00 AM" at bounding box center [445, 317] width 51 height 13
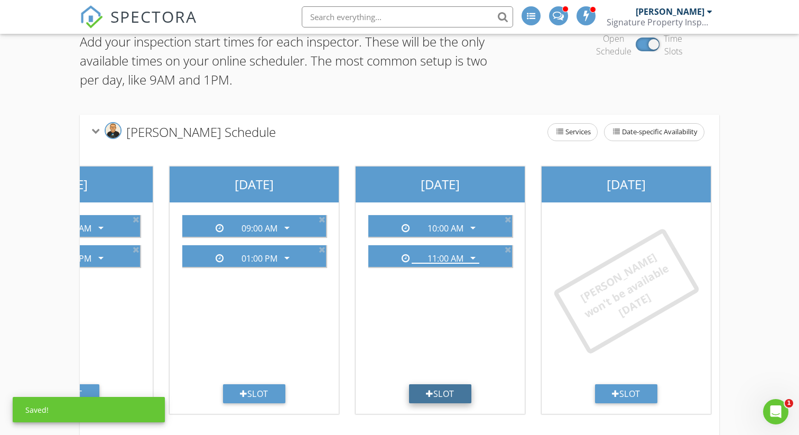
click at [450, 391] on div "Slot" at bounding box center [440, 393] width 62 height 19
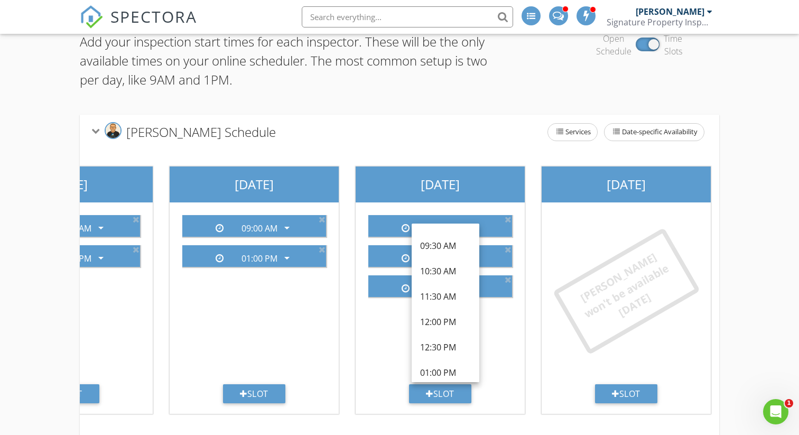
scroll to position [193, 0]
click at [435, 348] on div "01:00 PM" at bounding box center [445, 351] width 51 height 13
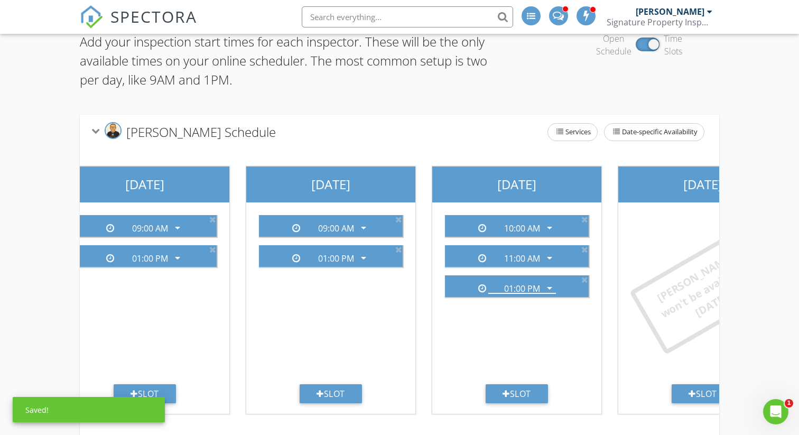
scroll to position [0, 566]
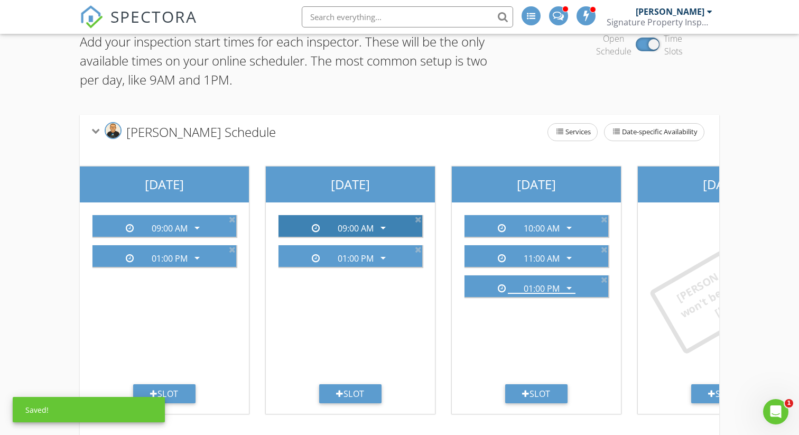
click at [348, 233] on div "09:00 AM" at bounding box center [356, 228] width 36 height 10
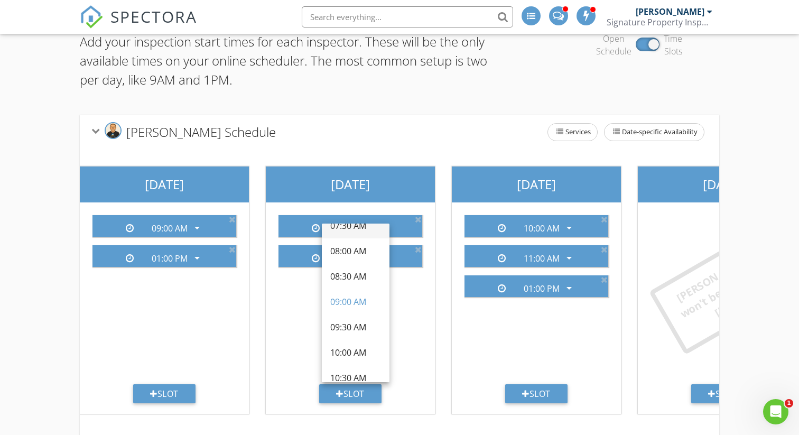
scroll to position [92, 0]
click at [355, 343] on div "10:00 AM" at bounding box center [355, 350] width 51 height 25
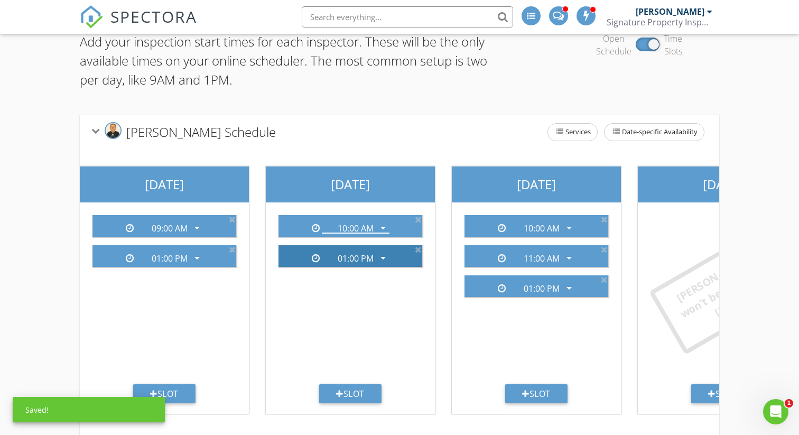
click at [366, 262] on div "01:00 PM" at bounding box center [356, 259] width 36 height 10
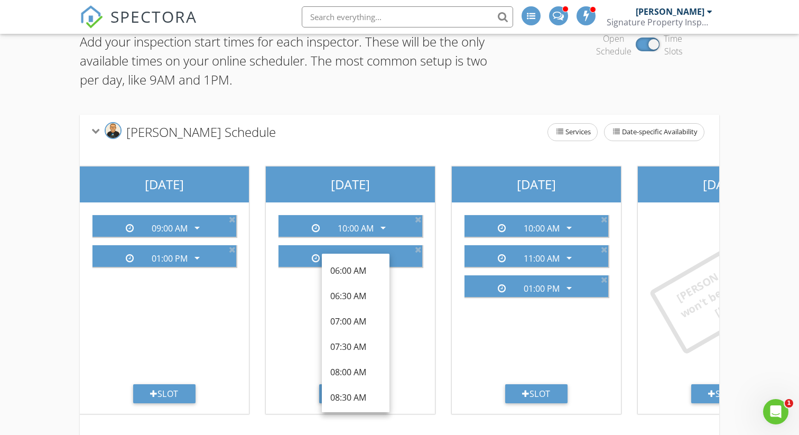
click at [424, 306] on div "10:00 AM arrow_drop_down 01:00 PM arrow_drop_down" at bounding box center [350, 296] width 161 height 178
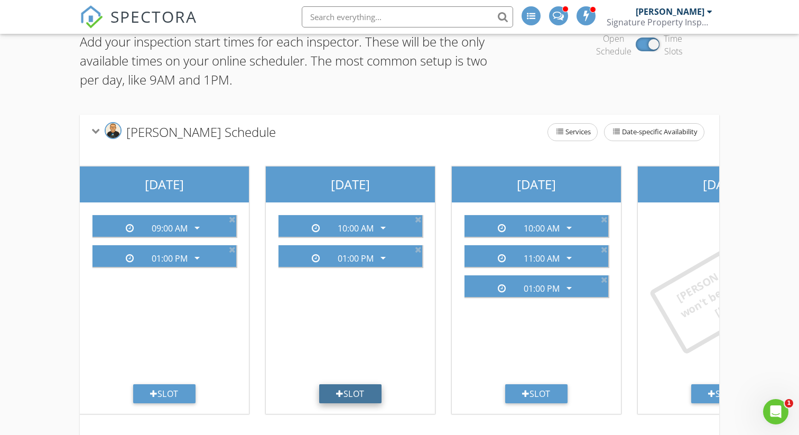
click at [350, 395] on div "Slot" at bounding box center [350, 393] width 62 height 19
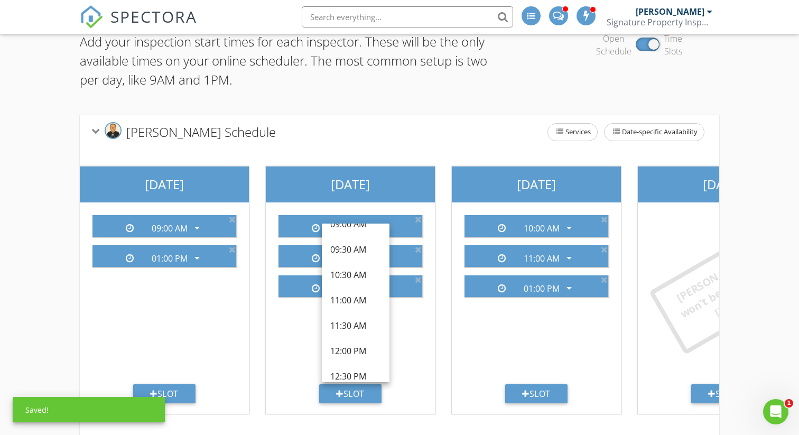
scroll to position [169, 0]
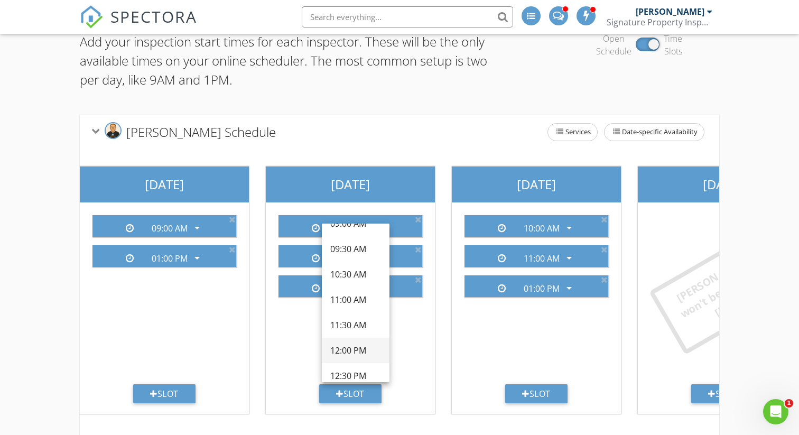
click at [344, 349] on div "12:00 PM" at bounding box center [355, 350] width 51 height 13
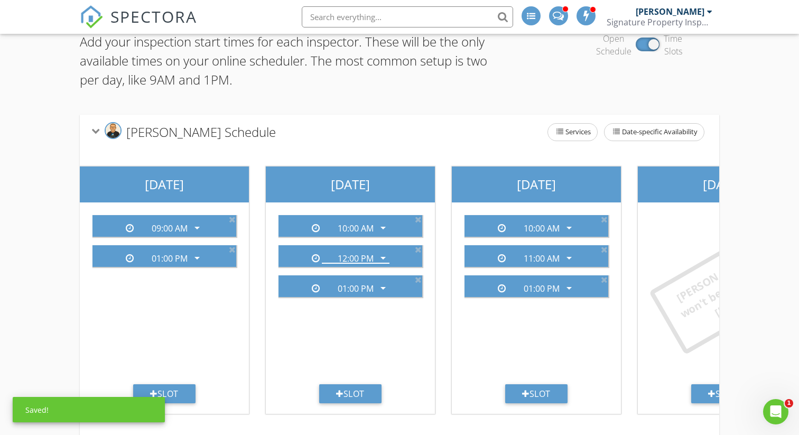
scroll to position [115, 0]
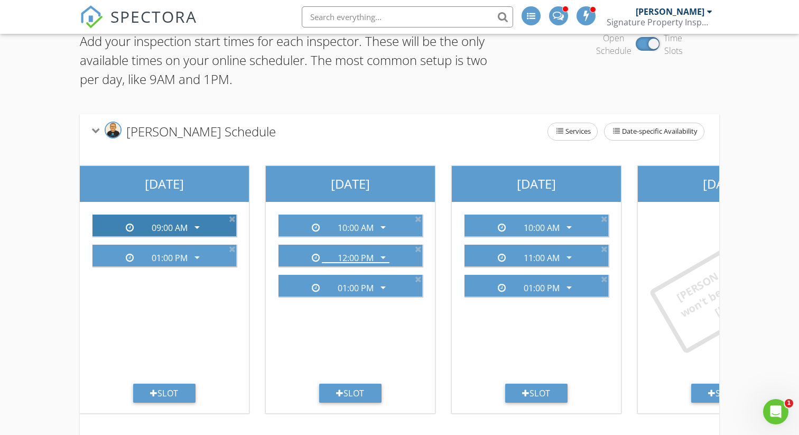
click at [199, 228] on icon "arrow_drop_down" at bounding box center [197, 227] width 13 height 13
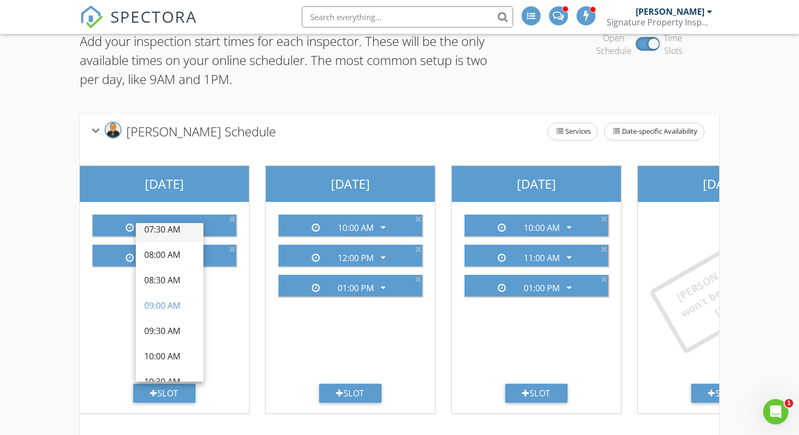
scroll to position [88, 0]
click at [166, 348] on div "10:00 AM" at bounding box center [169, 354] width 51 height 13
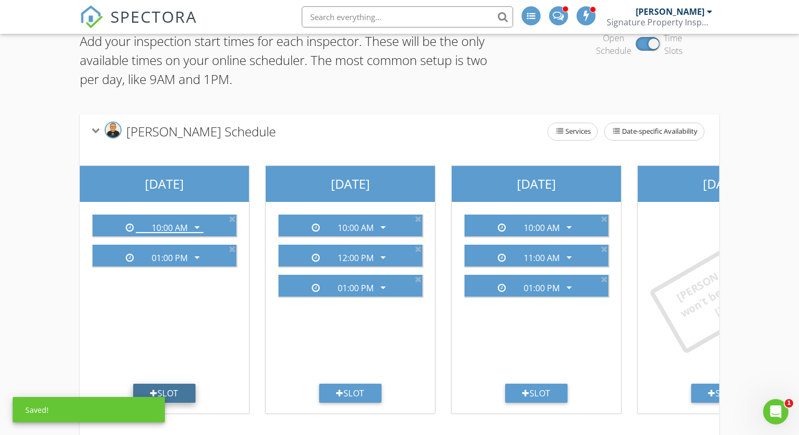
click at [175, 393] on div "Slot" at bounding box center [164, 393] width 62 height 19
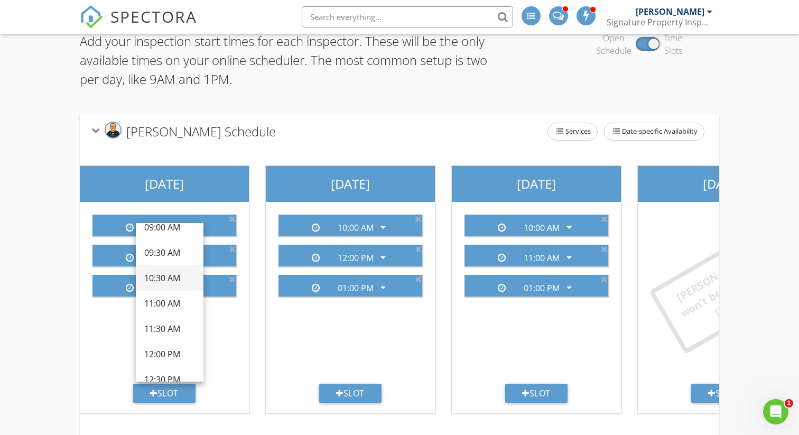
scroll to position [178, 0]
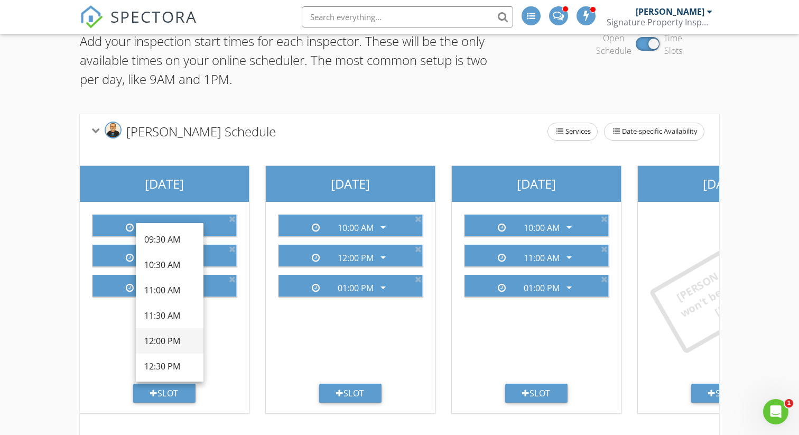
click at [161, 335] on div "12:00 PM" at bounding box center [169, 340] width 51 height 13
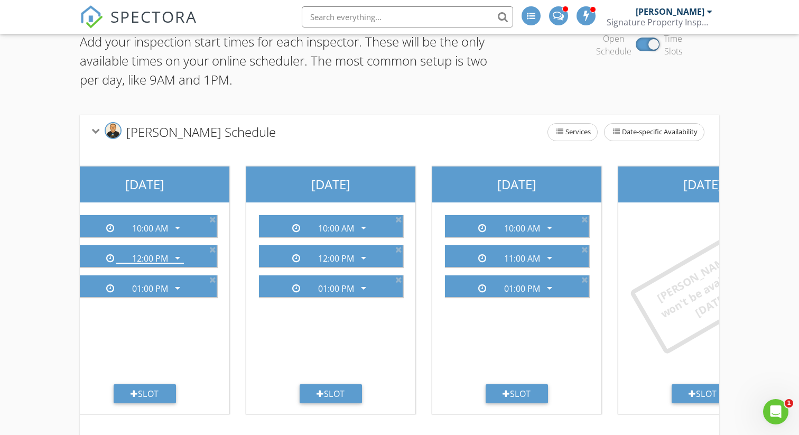
scroll to position [0, 663]
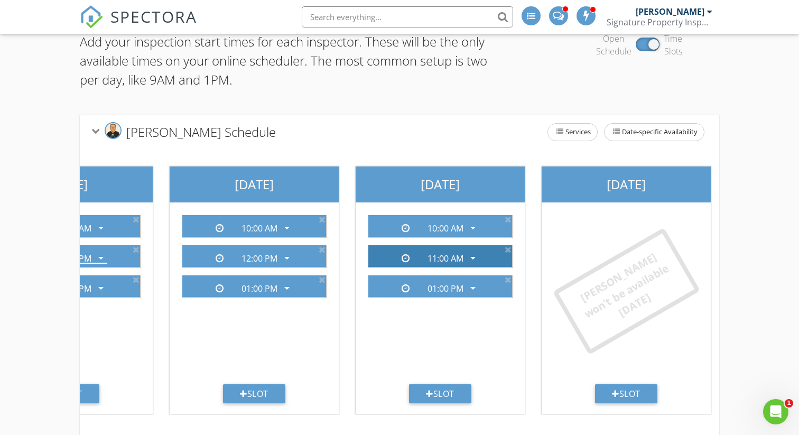
click at [445, 255] on div "11:00 AM" at bounding box center [445, 259] width 36 height 10
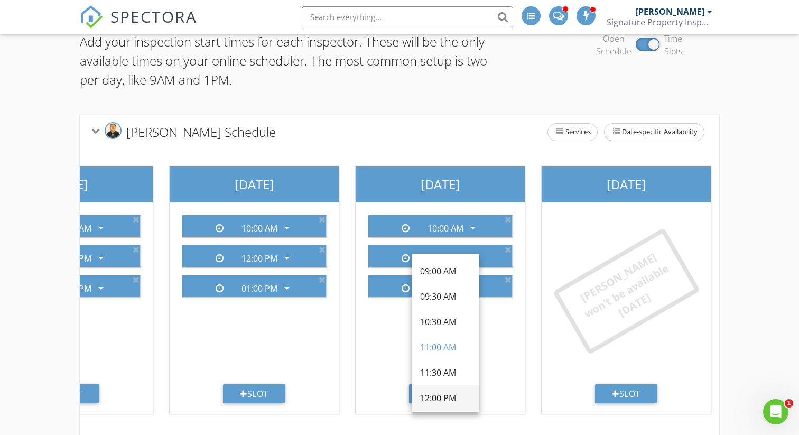
click at [439, 392] on div "12:00 PM" at bounding box center [445, 398] width 51 height 13
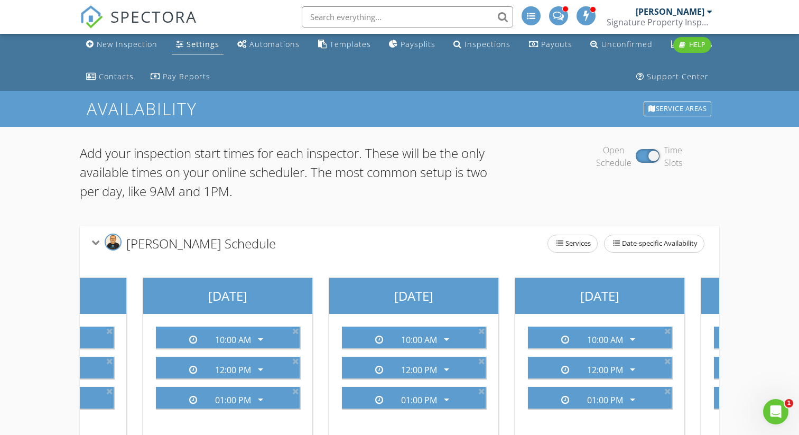
scroll to position [0, 0]
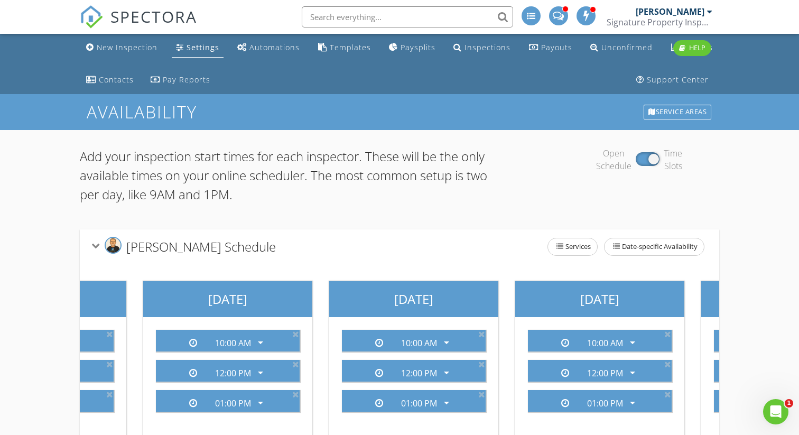
click at [172, 22] on span "SPECTORA" at bounding box center [153, 16] width 87 height 22
